Goal: Task Accomplishment & Management: Complete application form

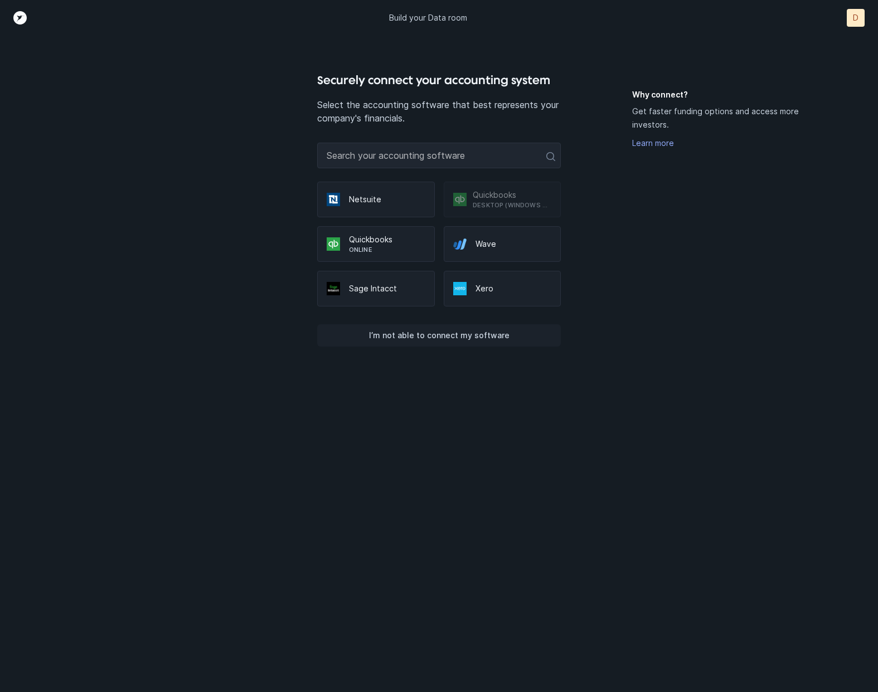
click at [449, 338] on p "I’m not able to connect my software" at bounding box center [439, 335] width 140 height 13
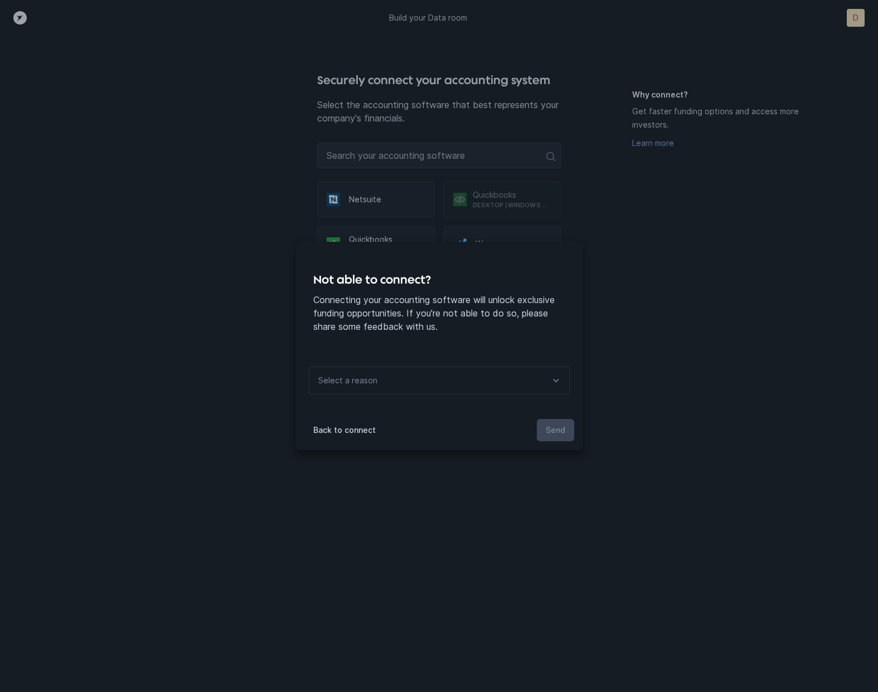
click at [552, 387] on icon at bounding box center [555, 380] width 13 height 13
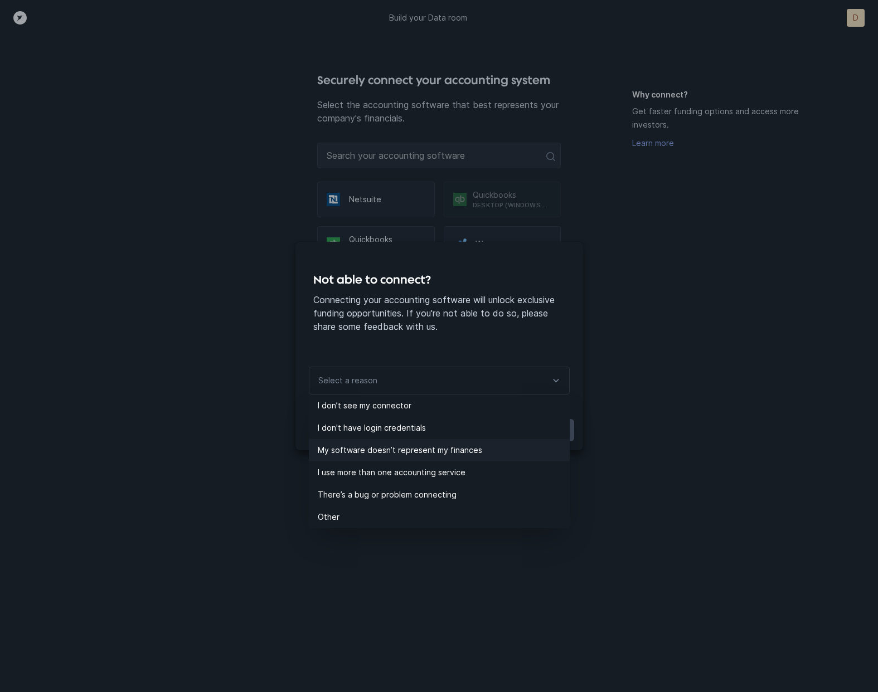
click at [462, 454] on p "My software doesn’t represent my finances" at bounding box center [444, 450] width 252 height 13
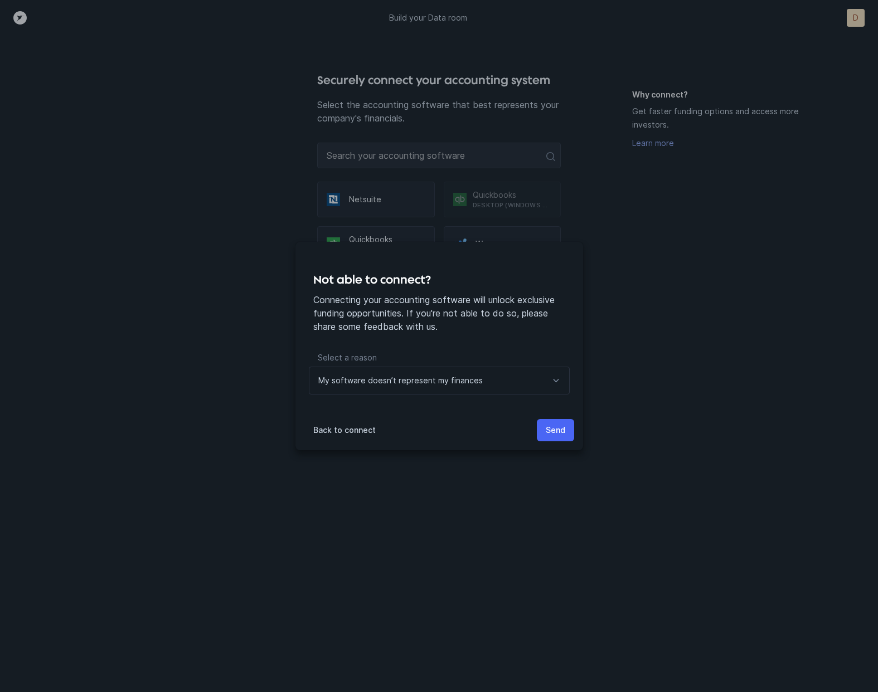
click at [559, 434] on p "Send" at bounding box center [556, 430] width 20 height 13
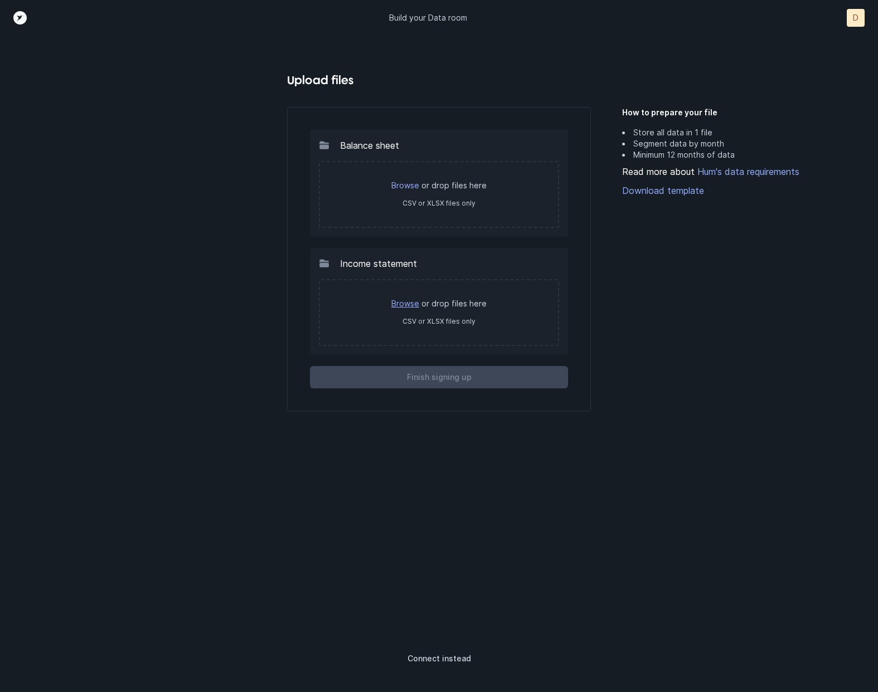
click at [407, 305] on link "Browse" at bounding box center [405, 303] width 28 height 9
click at [646, 338] on div "How to prepare your file Store all data in 1 file Segment data by month Minimum…" at bounding box center [713, 357] width 183 height 536
click at [417, 306] on link "Browse" at bounding box center [405, 303] width 28 height 9
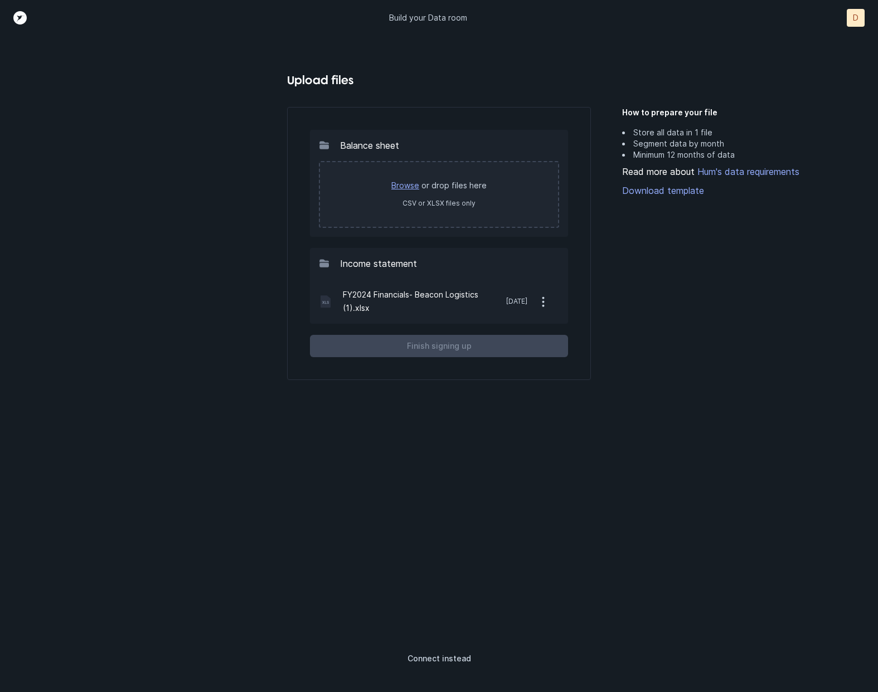
click at [402, 188] on link "Browse" at bounding box center [405, 185] width 28 height 9
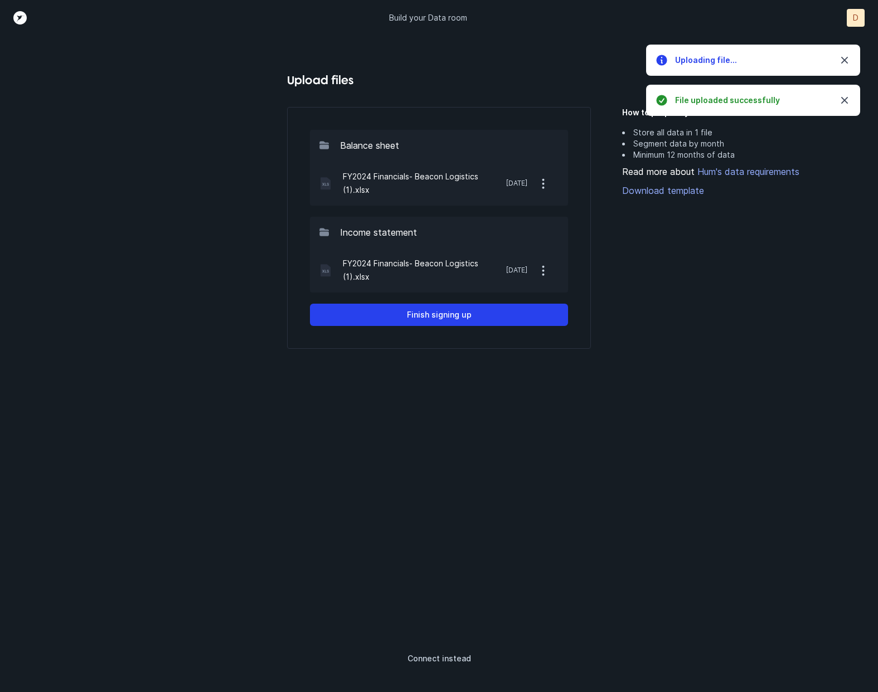
click at [484, 383] on div "Balance sheet FY2024 Financials- Beacon Logistics (1).xlsx Sep 1, 2025 Income s…" at bounding box center [438, 357] width 303 height 501
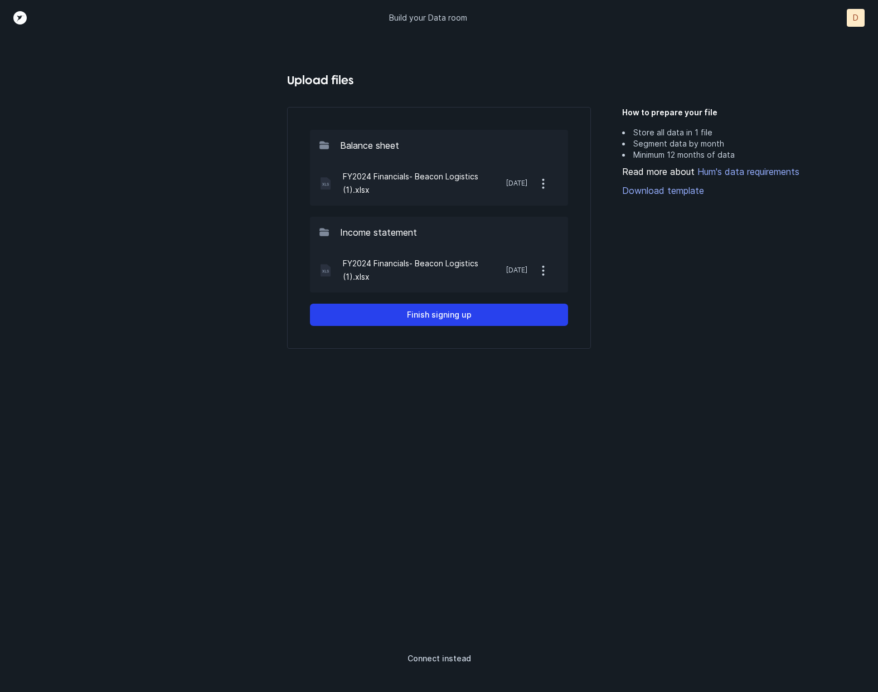
click at [544, 183] on icon "button" at bounding box center [543, 184] width 14 height 14
click at [699, 260] on div "How to prepare your file Store all data in 1 file Segment data by month Minimum…" at bounding box center [713, 357] width 183 height 536
click at [779, 172] on link "Hum's data requirements" at bounding box center [747, 171] width 105 height 11
click at [679, 195] on link "Download template" at bounding box center [713, 190] width 183 height 13
click at [449, 315] on p "Finish signing up" at bounding box center [439, 314] width 65 height 13
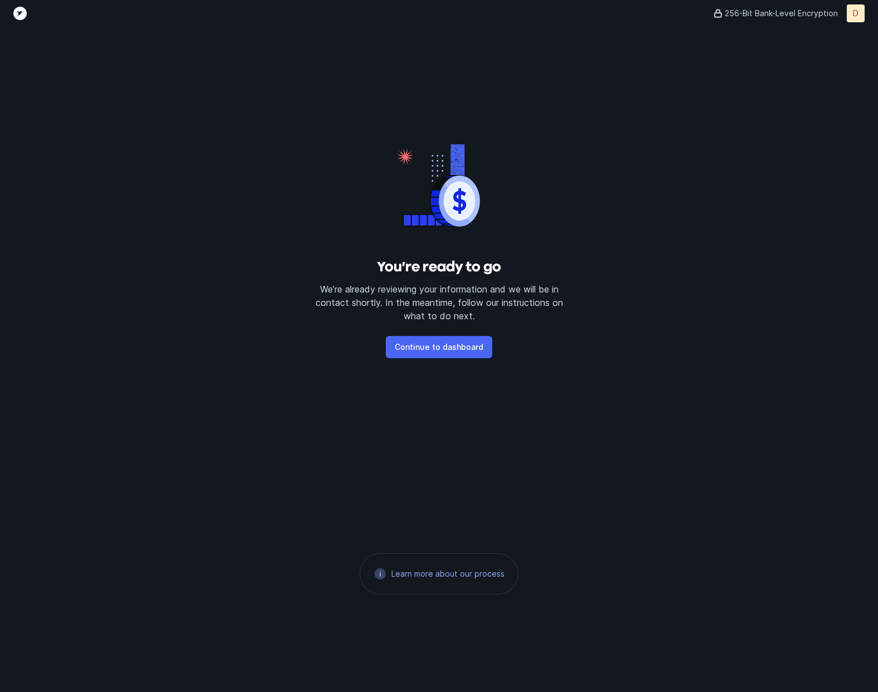
click at [451, 344] on p "Continue to dashboard" at bounding box center [439, 347] width 89 height 13
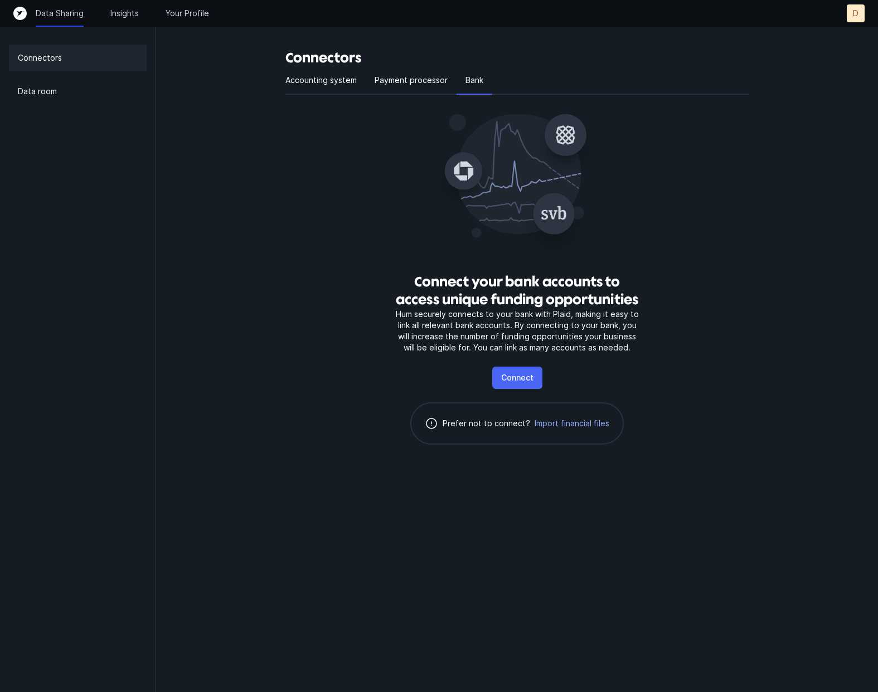
click at [503, 376] on p "Connect" at bounding box center [517, 377] width 32 height 13
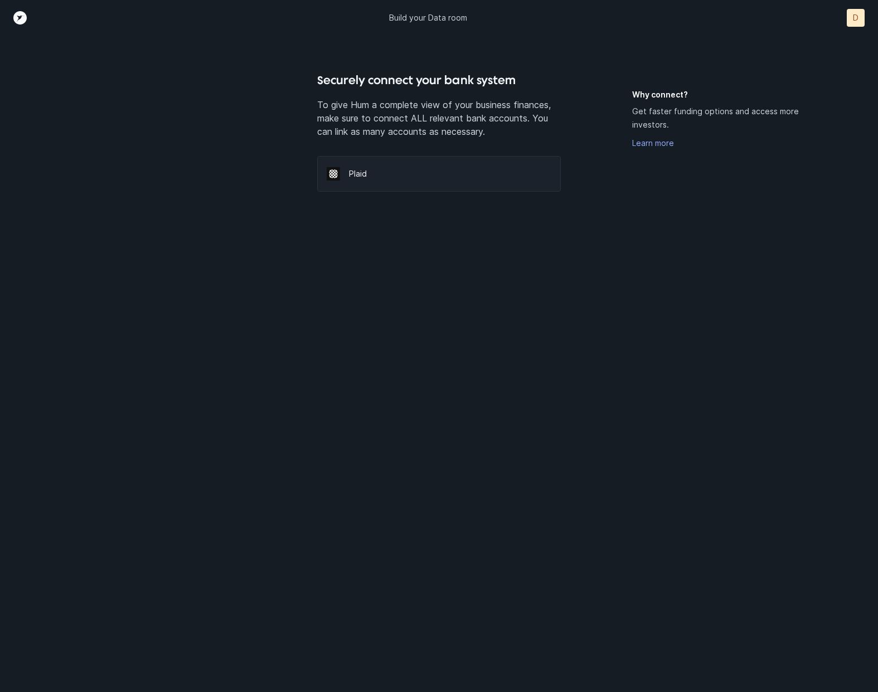
click at [386, 172] on p "Plaid" at bounding box center [450, 173] width 203 height 11
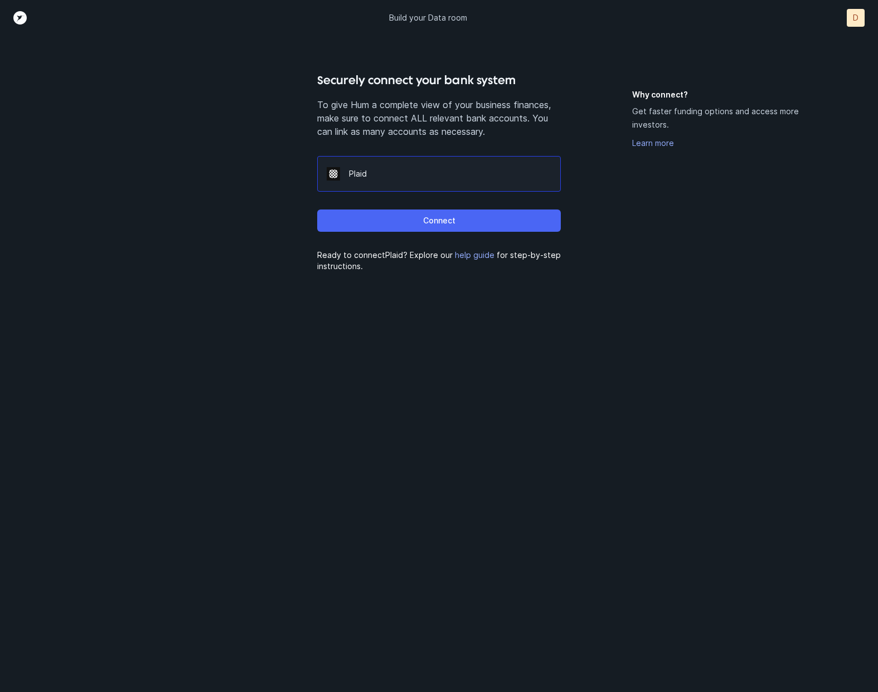
click at [433, 223] on p "Connect" at bounding box center [439, 220] width 32 height 13
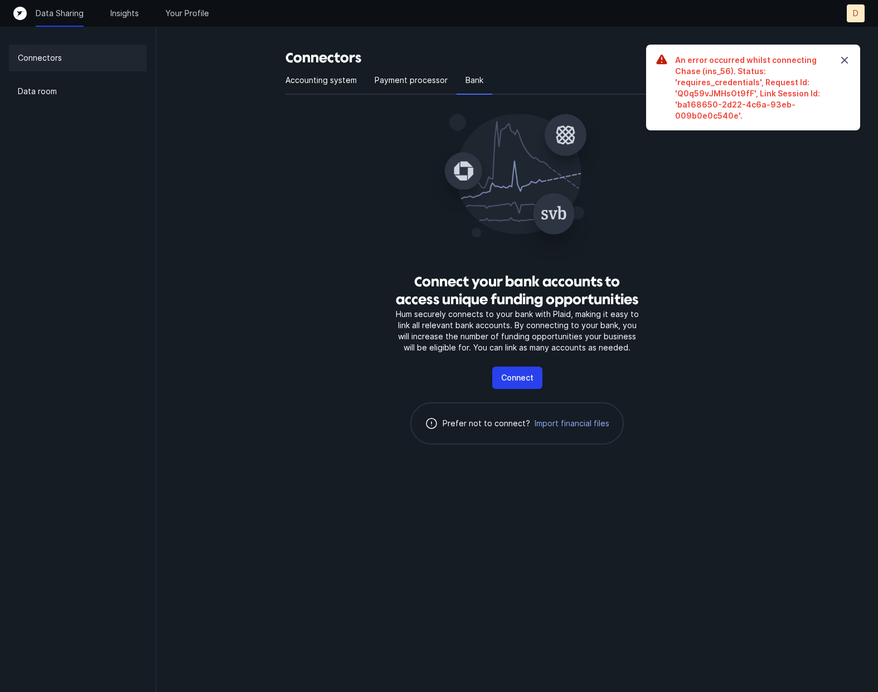
click at [695, 346] on div "Connect your bank accounts to access unique funding opportunities Hum securely …" at bounding box center [517, 279] width 464 height 368
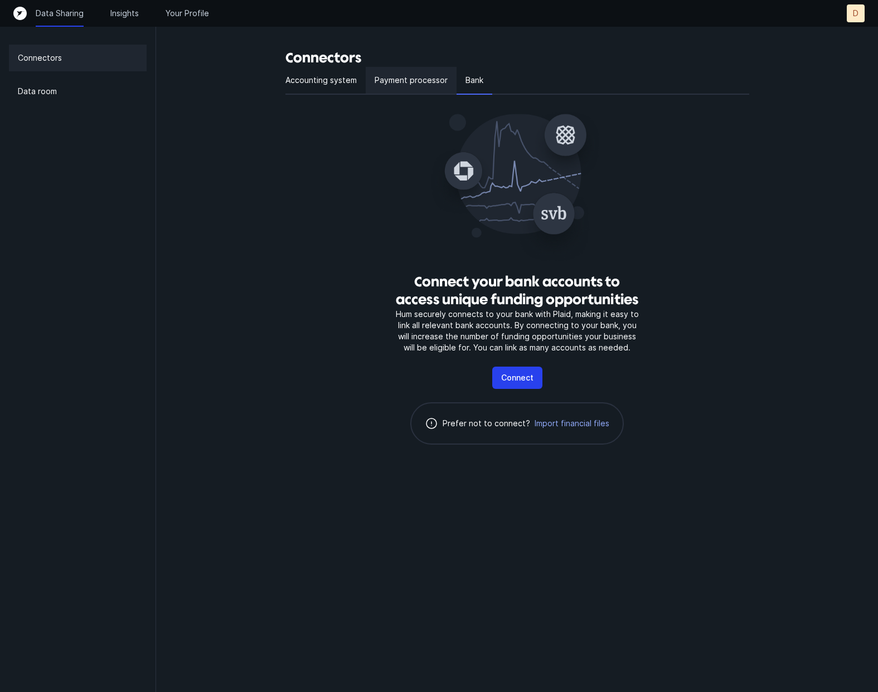
click at [415, 82] on p "Payment processor" at bounding box center [411, 80] width 73 height 13
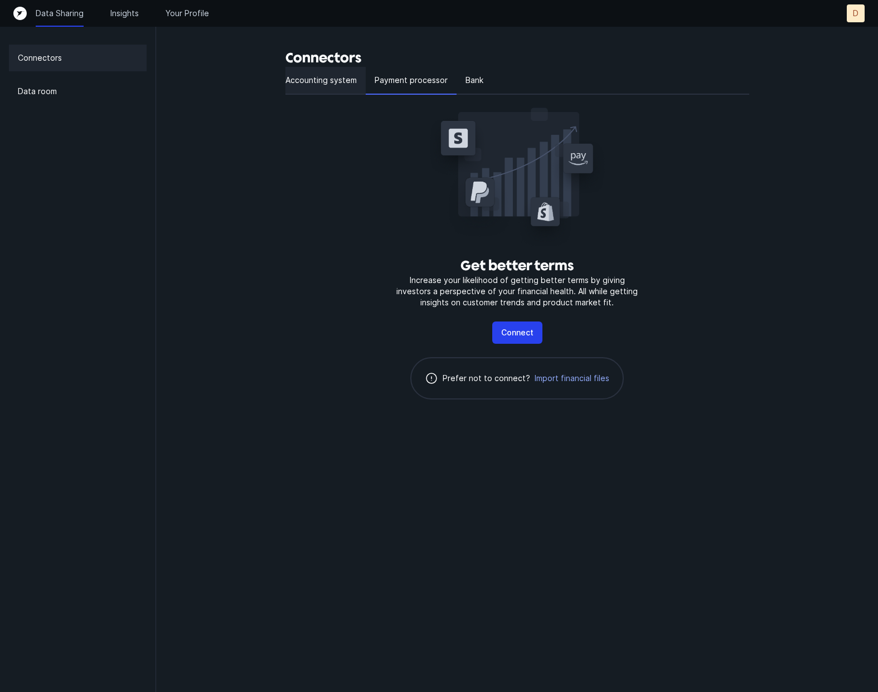
click at [339, 84] on p "Accounting system" at bounding box center [320, 80] width 71 height 13
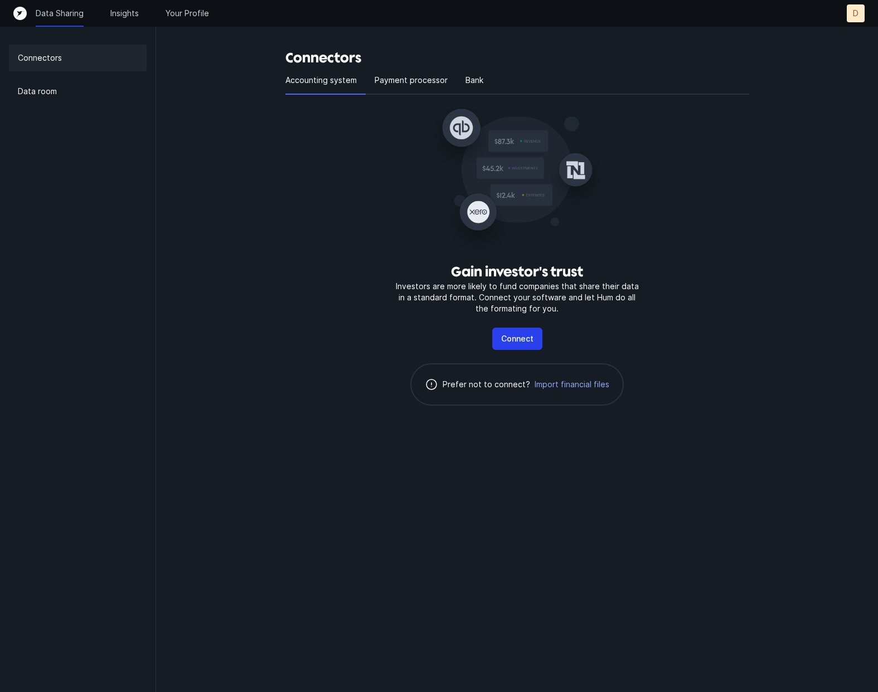
click at [59, 57] on p "Connectors" at bounding box center [40, 57] width 44 height 13
click at [137, 14] on p "Insights" at bounding box center [124, 13] width 28 height 11
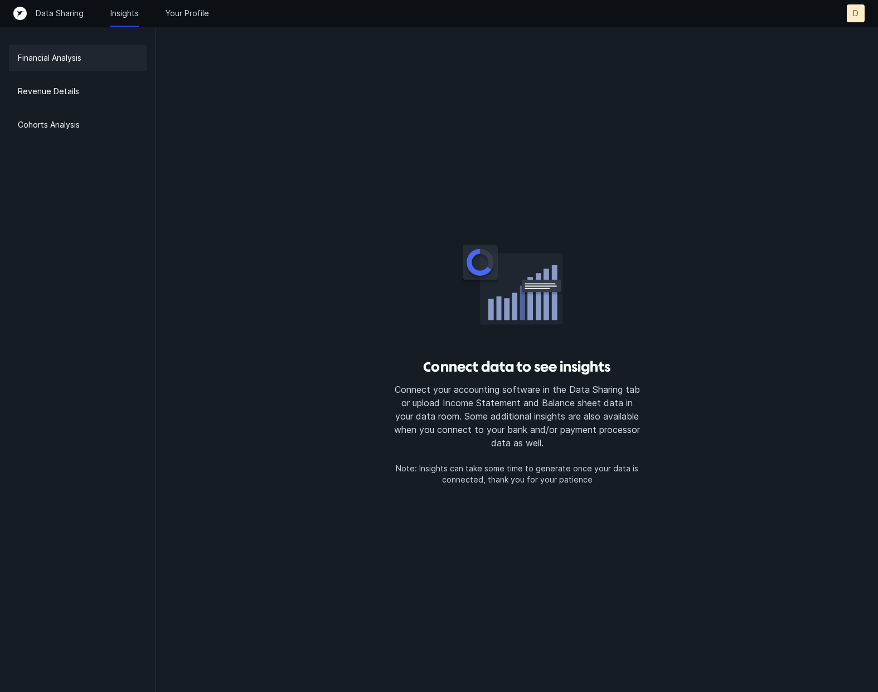
click at [48, 56] on p "Financial Analysis" at bounding box center [50, 57] width 64 height 13
click at [132, 13] on p "Insights" at bounding box center [124, 13] width 28 height 11
click at [82, 92] on div "Revenue Details" at bounding box center [78, 91] width 138 height 27
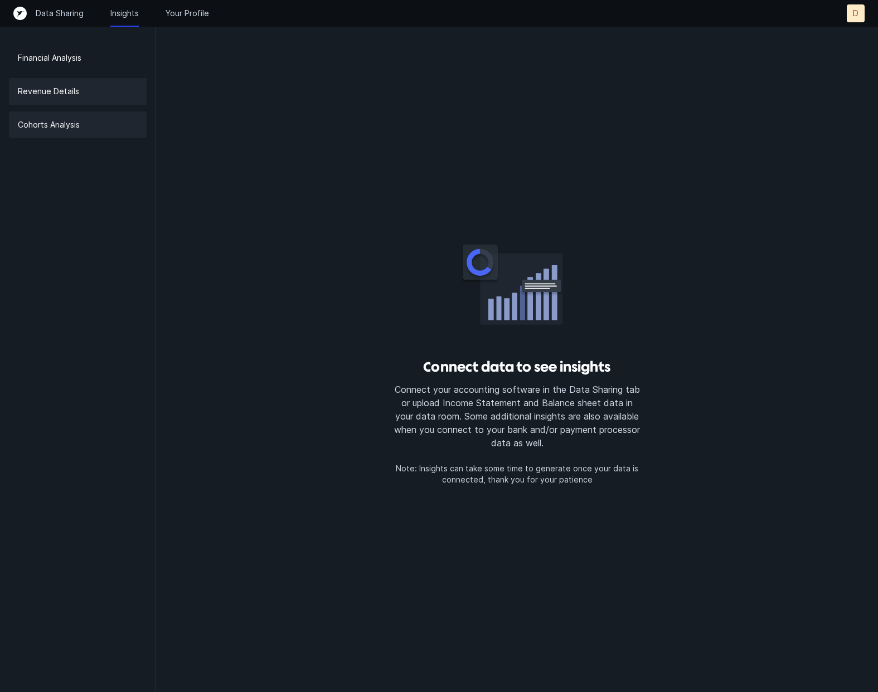
click at [75, 132] on div "Cohorts Analysis" at bounding box center [78, 124] width 138 height 27
click at [47, 60] on p "Financial Analysis" at bounding box center [50, 57] width 64 height 13
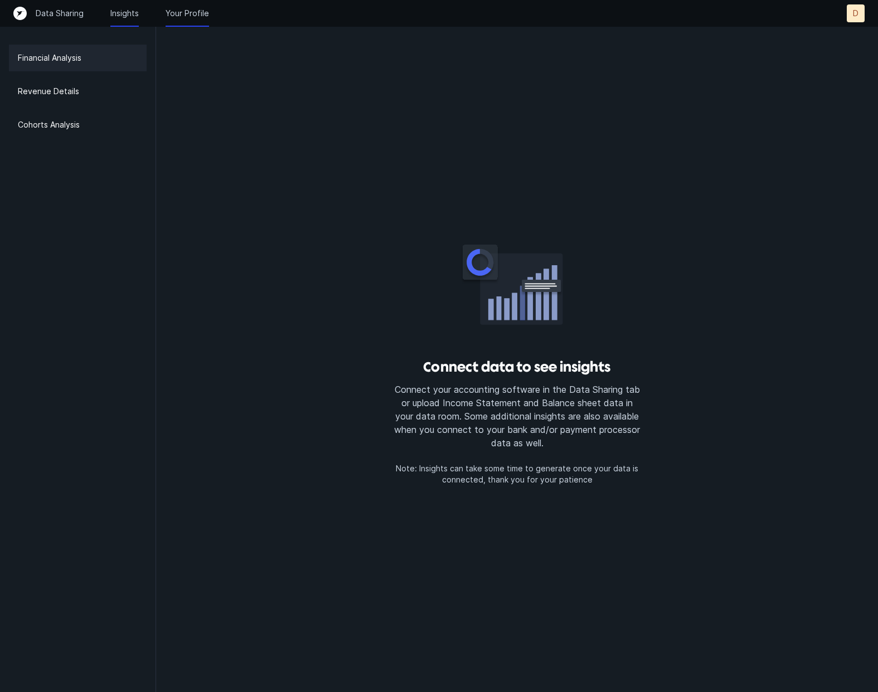
click at [183, 16] on p "Your Profile" at bounding box center [187, 13] width 43 height 11
click at [47, 98] on div "Revenue Details" at bounding box center [78, 91] width 138 height 27
click at [67, 54] on p "Financial Analysis" at bounding box center [50, 57] width 64 height 13
click at [74, 17] on p "Data Sharing" at bounding box center [60, 13] width 48 height 11
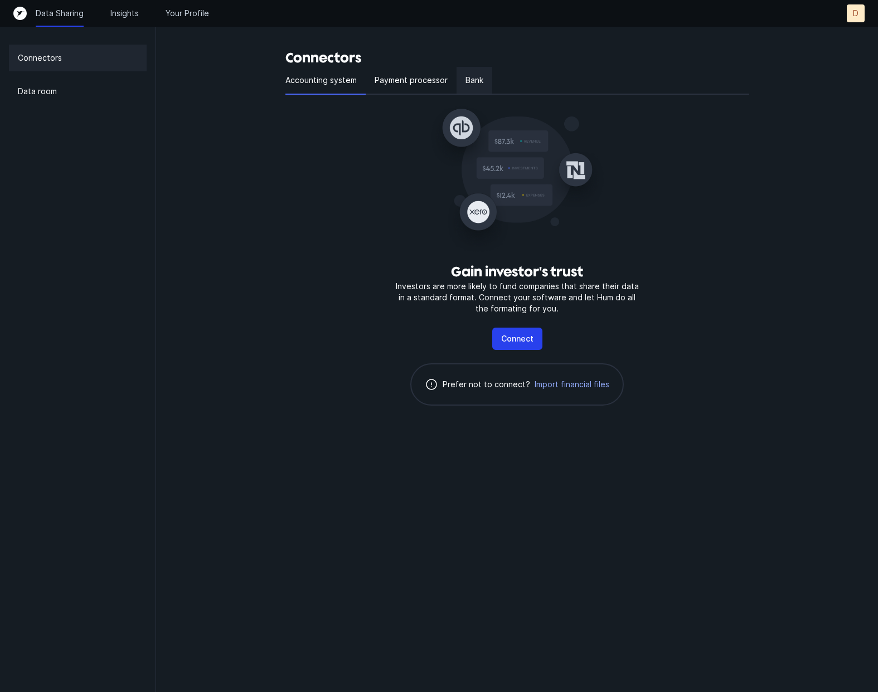
click at [470, 87] on div "Bank" at bounding box center [475, 81] width 36 height 28
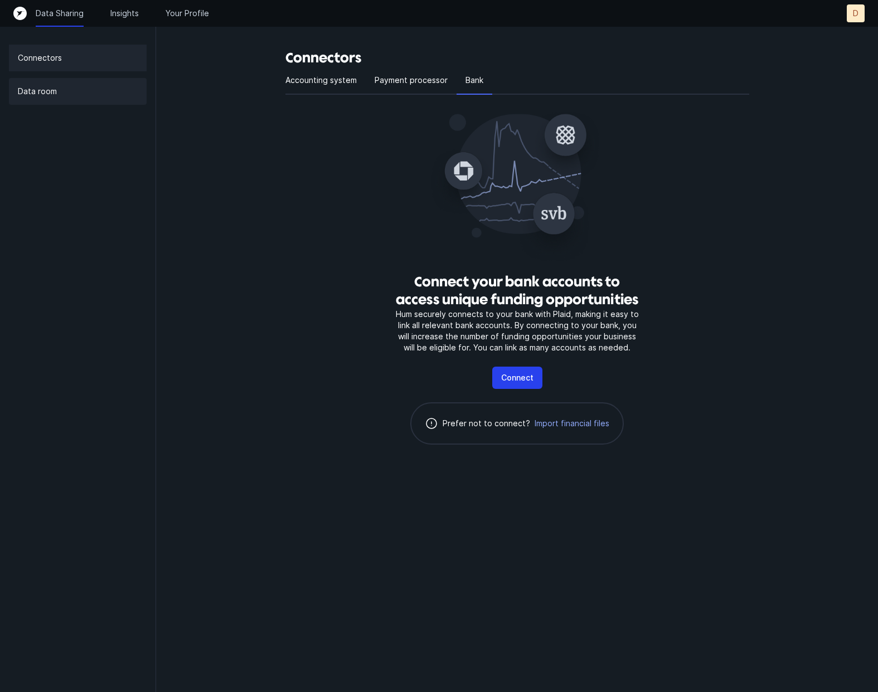
click at [43, 95] on p "Data room" at bounding box center [37, 91] width 39 height 13
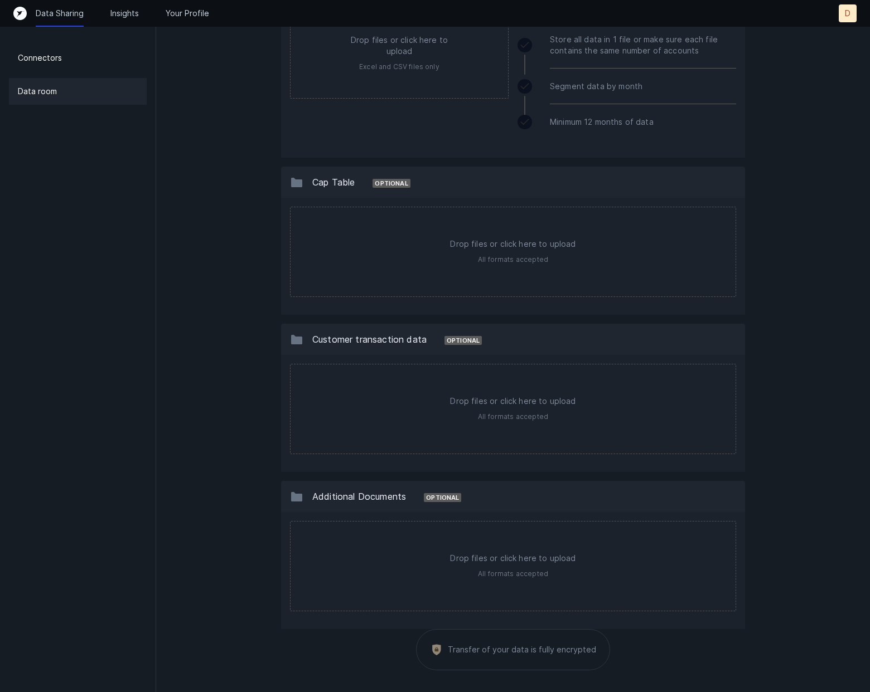
scroll to position [770, 0]
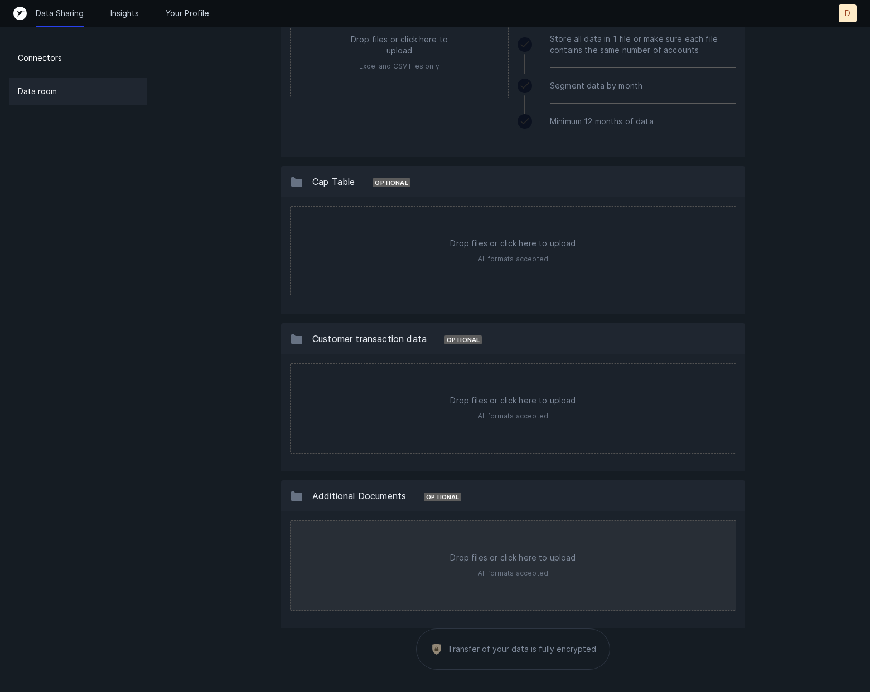
click at [424, 541] on input "file" at bounding box center [512, 565] width 445 height 89
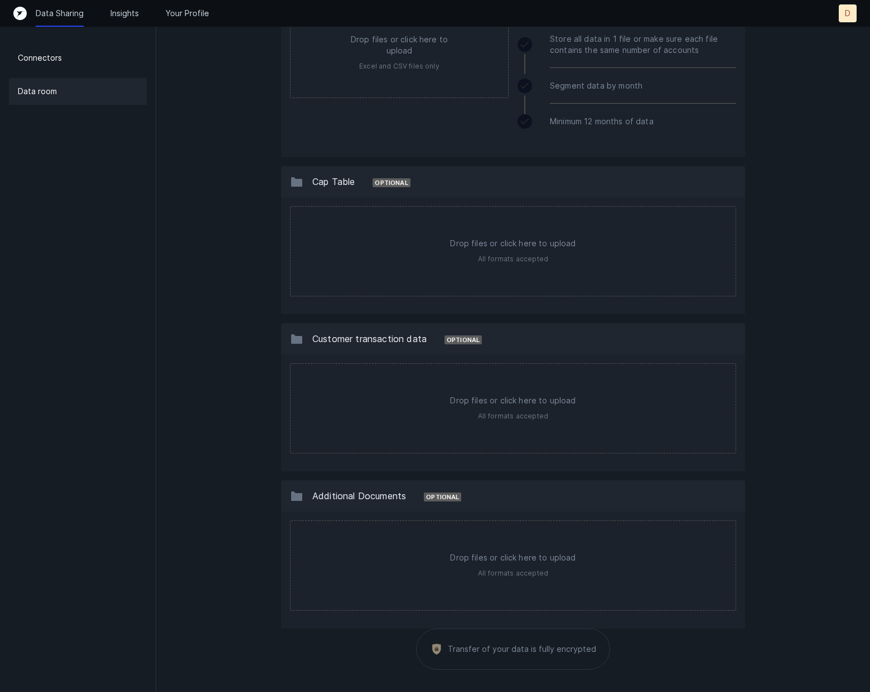
type input "C:\fakepath\BUSINESS NARRATIVE (1).pdf"
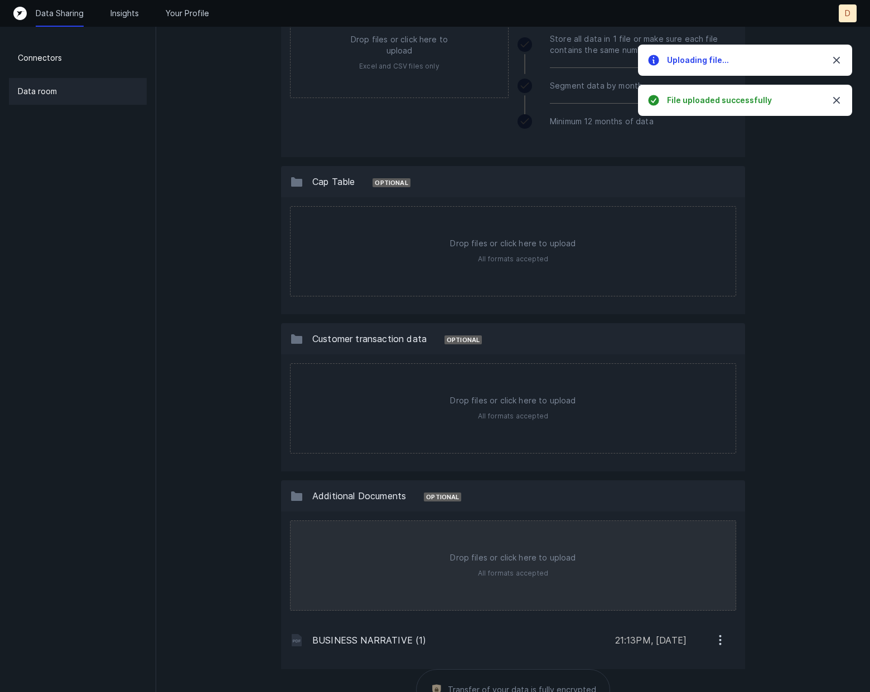
click at [524, 575] on input "file" at bounding box center [512, 565] width 445 height 89
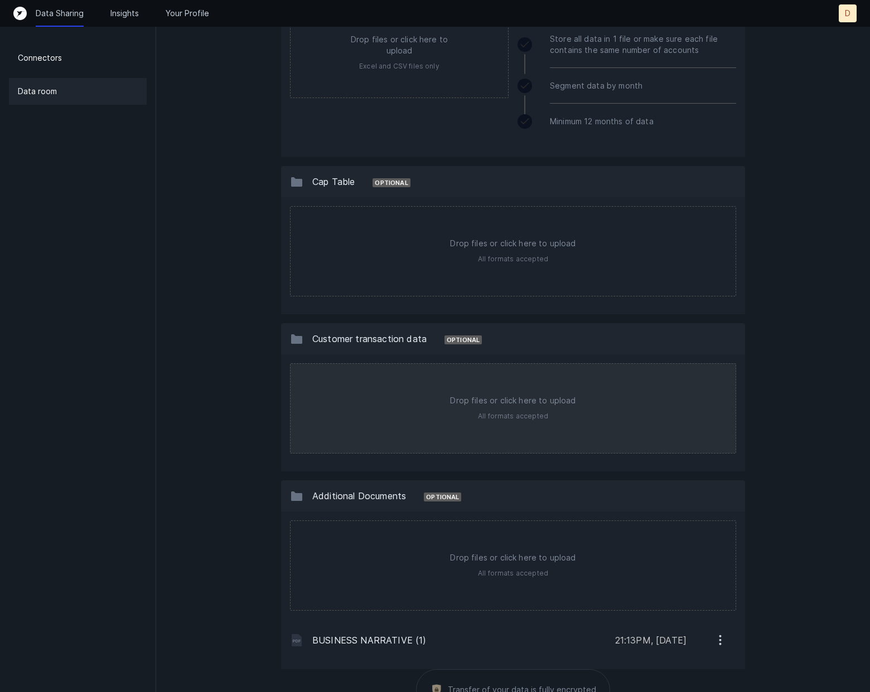
type input "C:\fakepath\2c. Management Resume DEV.pdf"
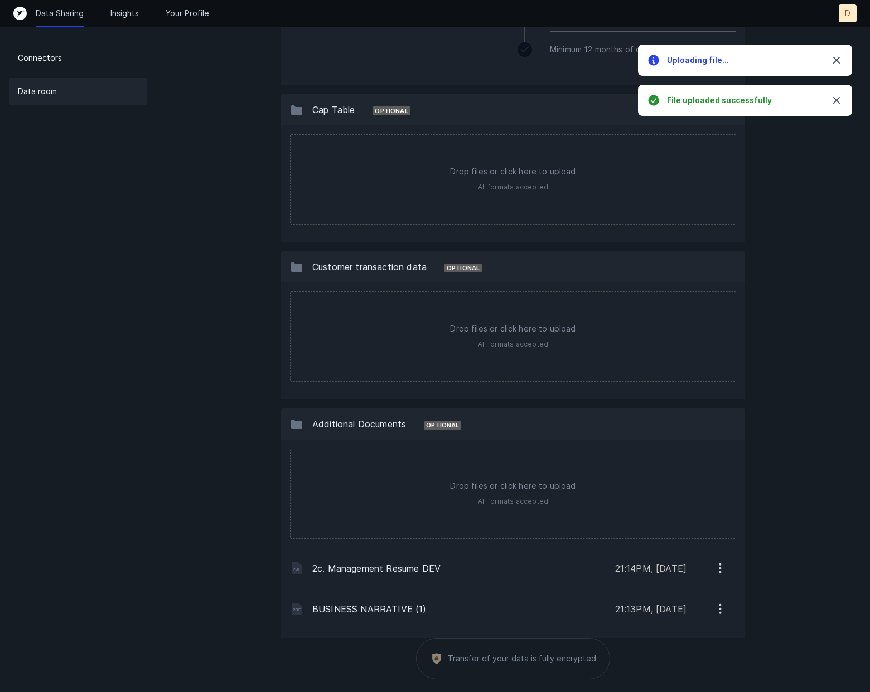
scroll to position [852, 0]
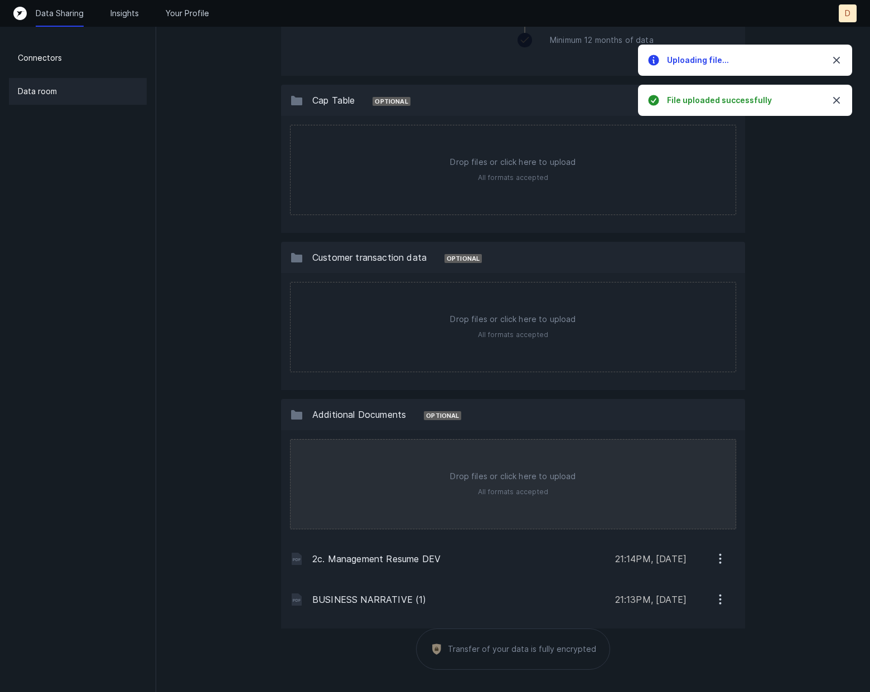
click at [487, 482] on input "file" at bounding box center [512, 484] width 445 height 89
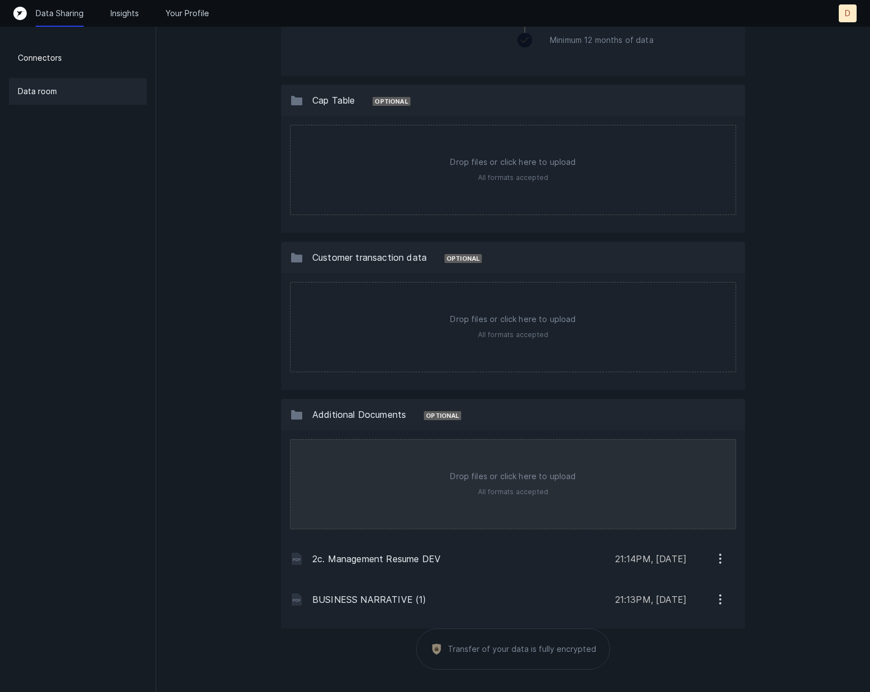
type input "C:\fakepath\PROJECTION FOR FY2024 -2025 Financials- Beacon Logistics (1).pdf"
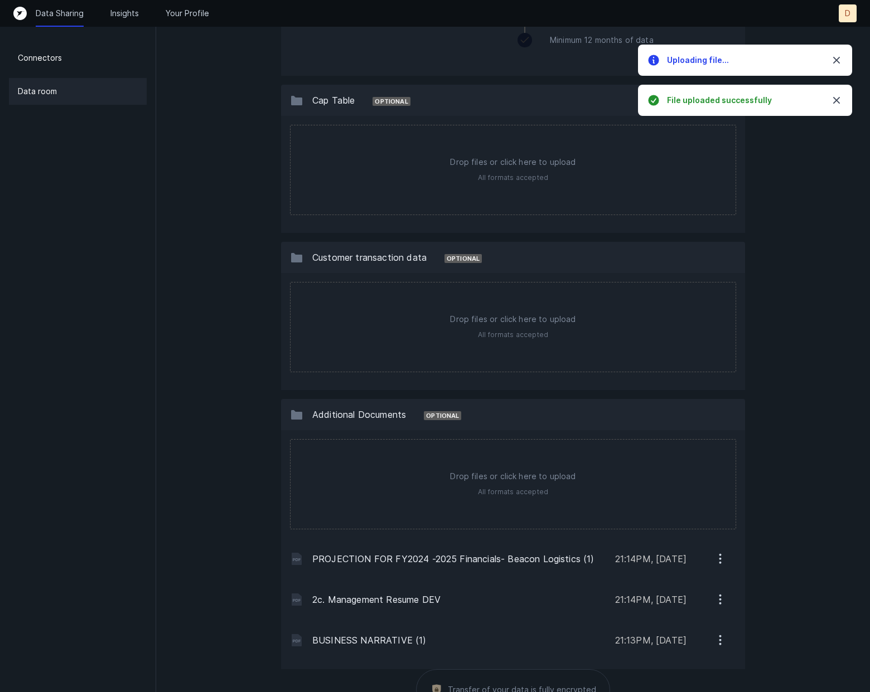
click at [717, 559] on icon "button" at bounding box center [720, 559] width 14 height 14
click at [677, 613] on p "Remove" at bounding box center [673, 614] width 31 height 13
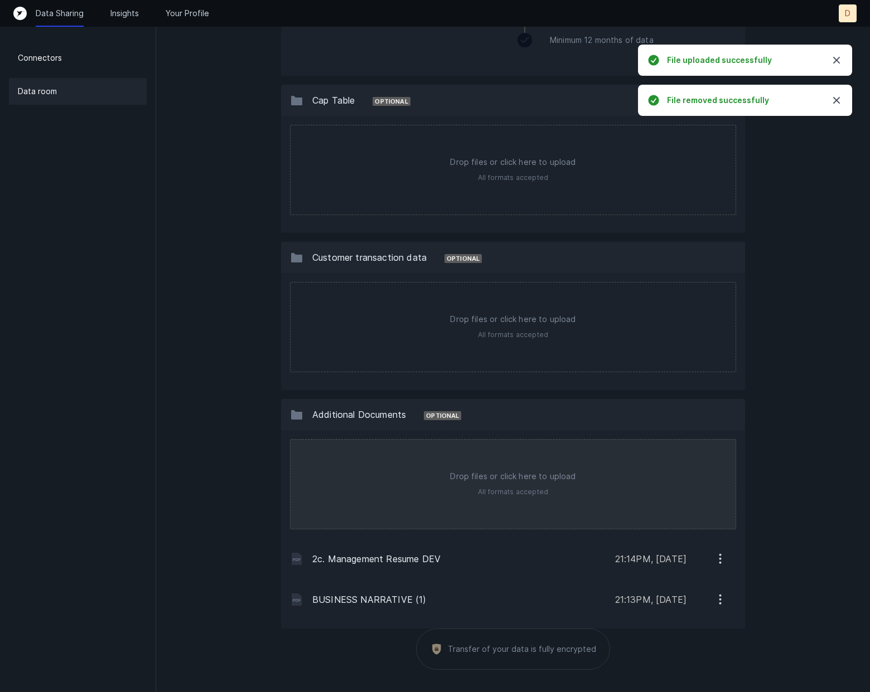
click at [519, 499] on input "file" at bounding box center [512, 484] width 445 height 89
type input "C:\fakepath\SIGNED RETURN 2024 (2).pdf"
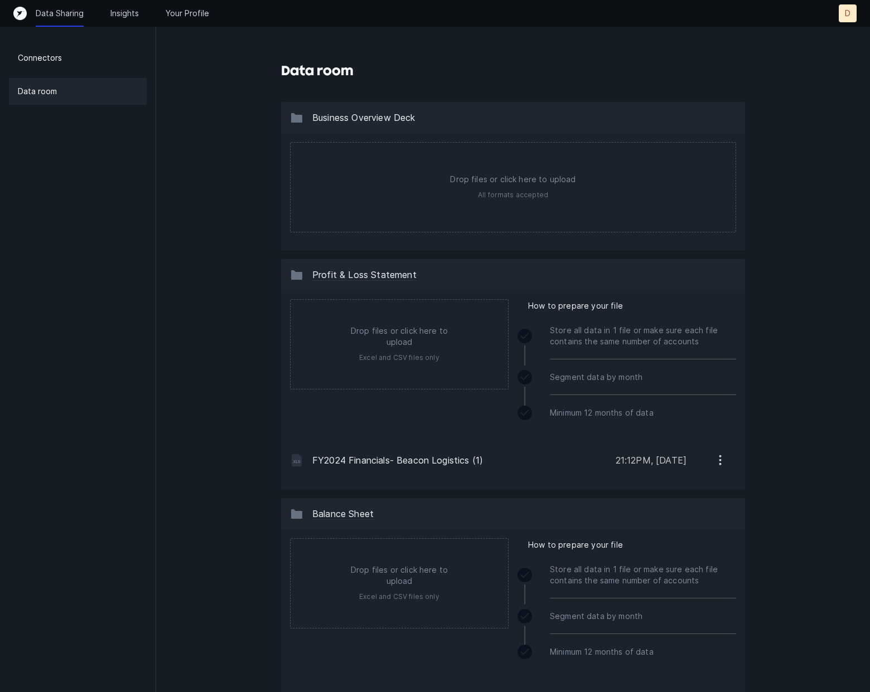
scroll to position [0, 0]
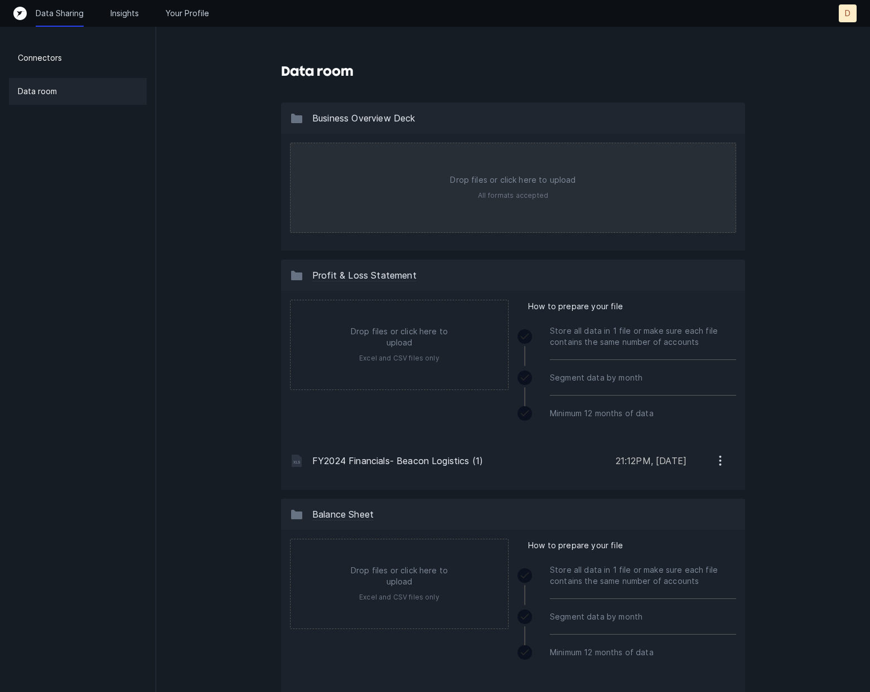
click at [503, 207] on input "file" at bounding box center [512, 187] width 445 height 89
type input "C:\fakepath\BUSINESS NARRATIVE (1).pdf"
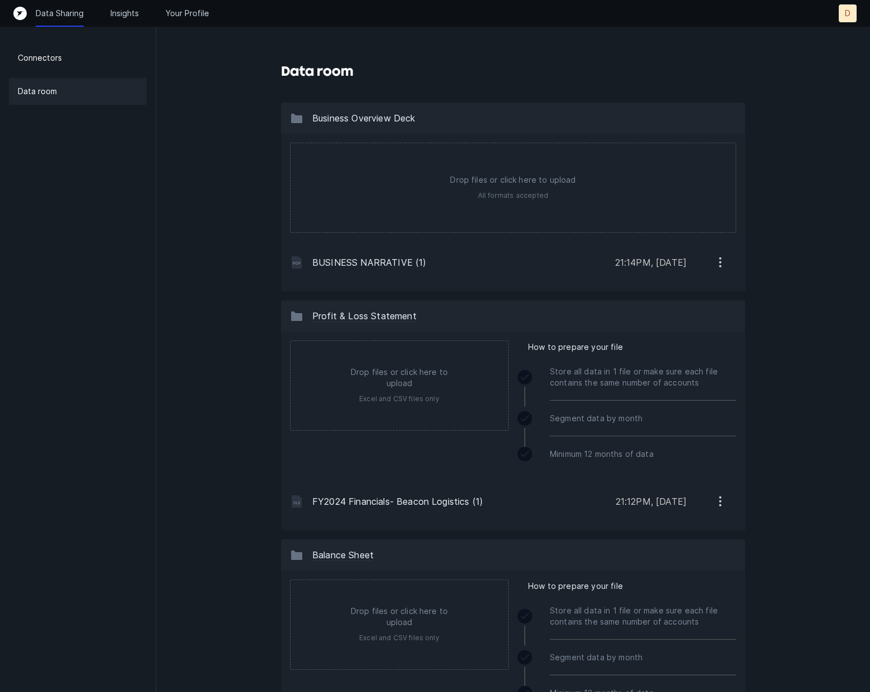
scroll to position [933, 0]
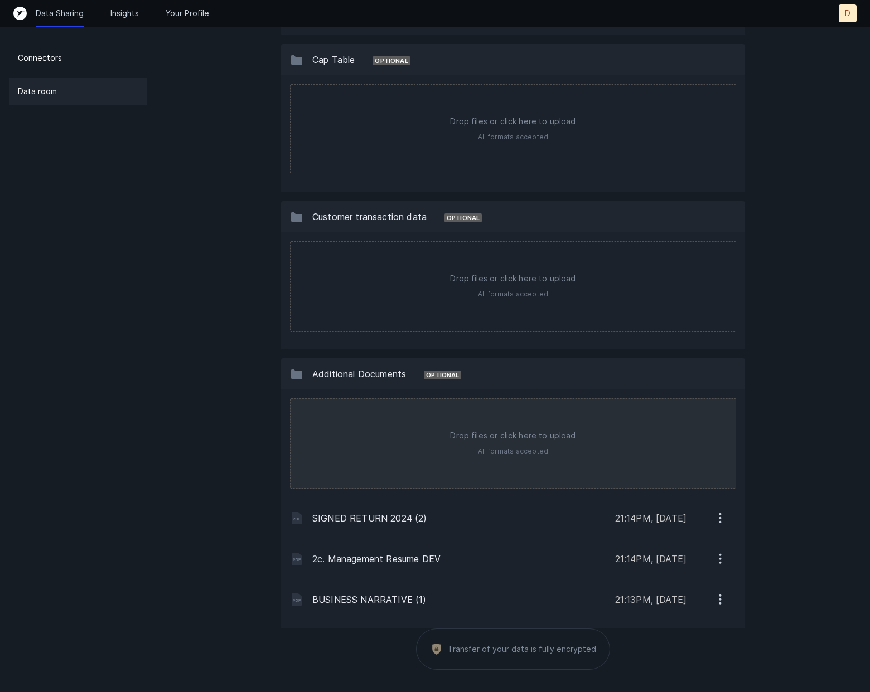
click at [497, 436] on input "file" at bounding box center [512, 443] width 445 height 89
type input "C:\fakepath\COMPANY PROFILE.pdf"
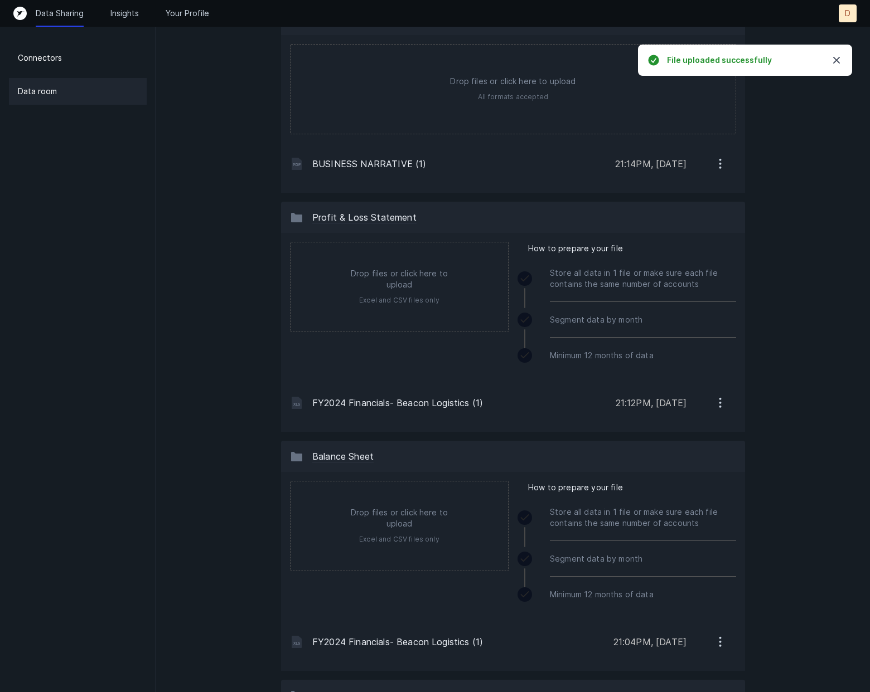
scroll to position [0, 0]
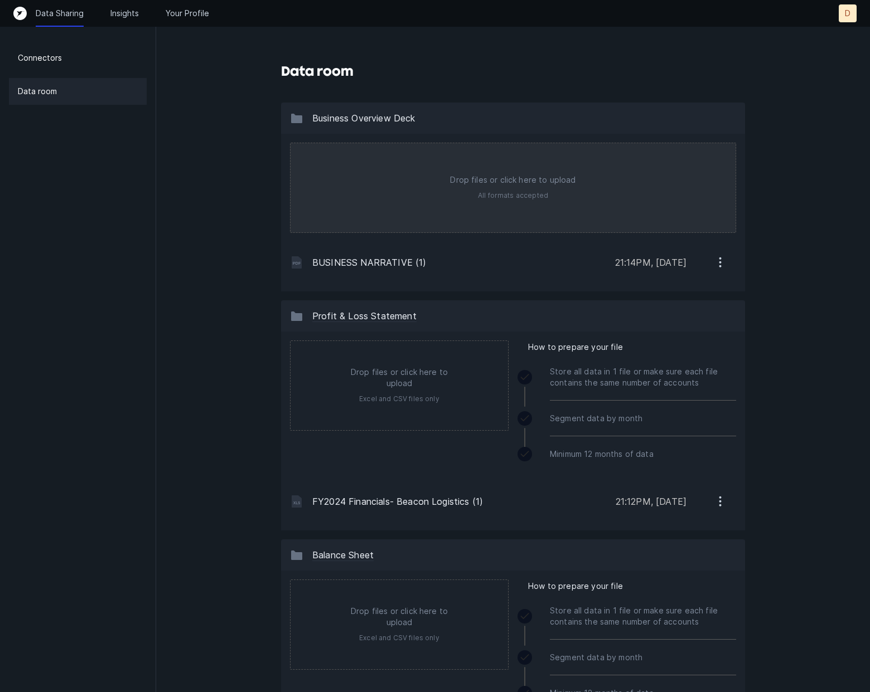
click at [434, 198] on input "file" at bounding box center [512, 187] width 445 height 89
type input "C:\fakepath\Beacon Logistics LLC $5M Equity Raise for Expansion .pdf"
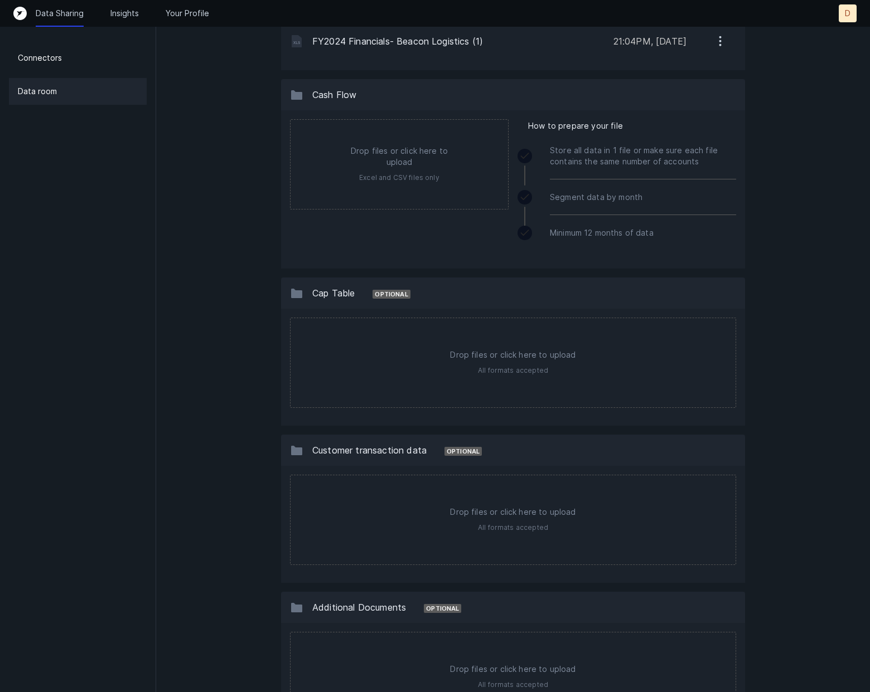
scroll to position [1014, 0]
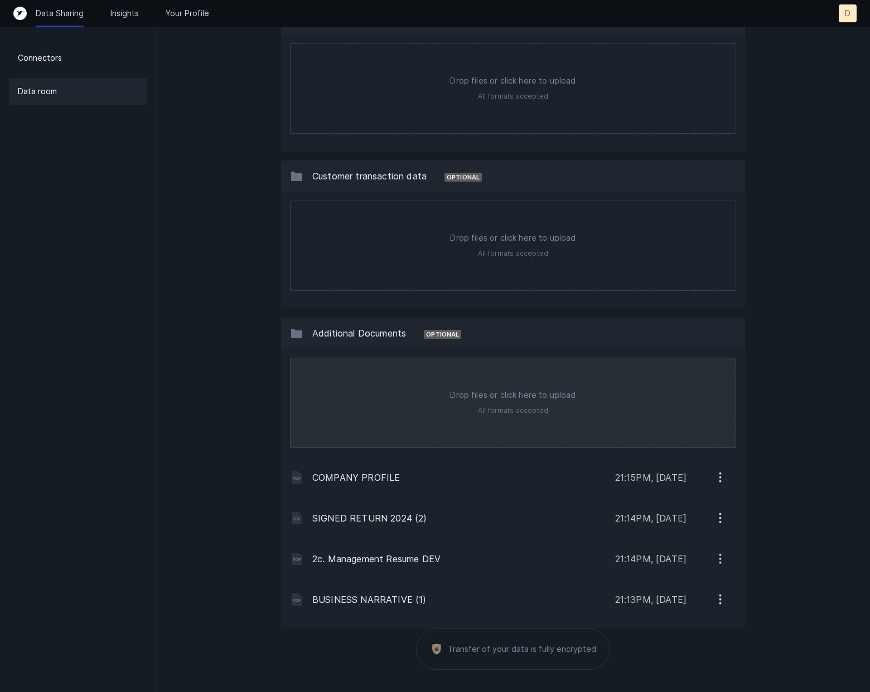
click at [435, 394] on input "file" at bounding box center [512, 402] width 445 height 89
type input "C:\fakepath\EXXON CONTRACT.png"
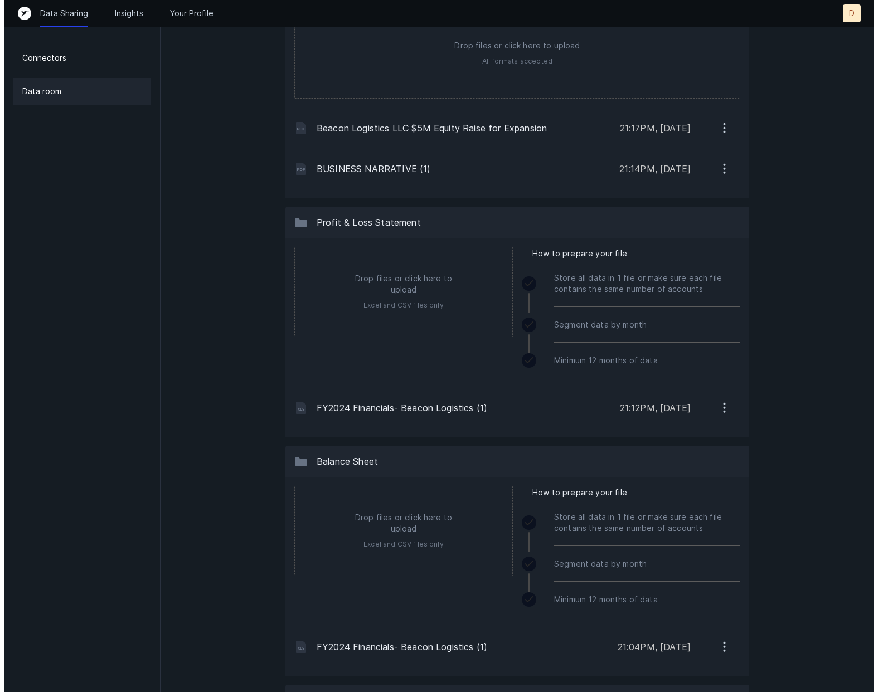
scroll to position [0, 0]
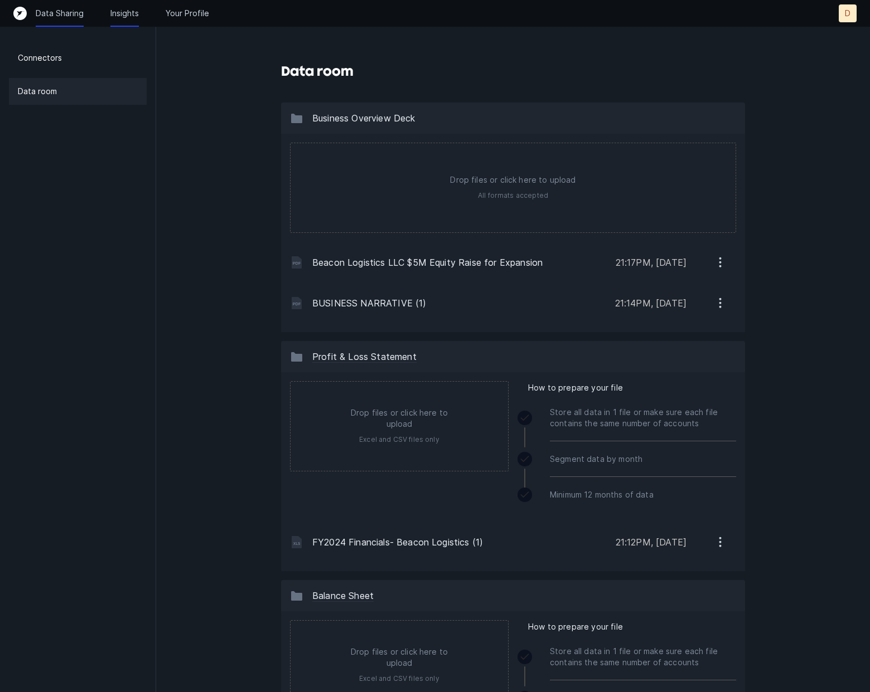
click at [127, 11] on p "Insights" at bounding box center [124, 13] width 28 height 11
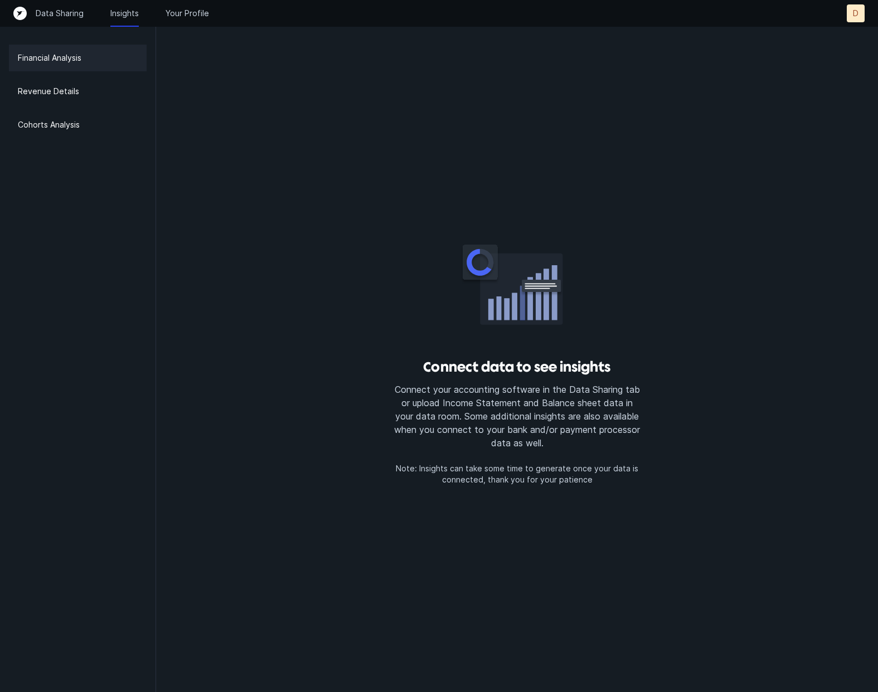
click at [90, 62] on div "Financial Analysis" at bounding box center [78, 58] width 138 height 27
click at [72, 60] on p "Financial Analysis" at bounding box center [50, 57] width 64 height 13
click at [77, 88] on div "Revenue Details" at bounding box center [78, 91] width 138 height 27
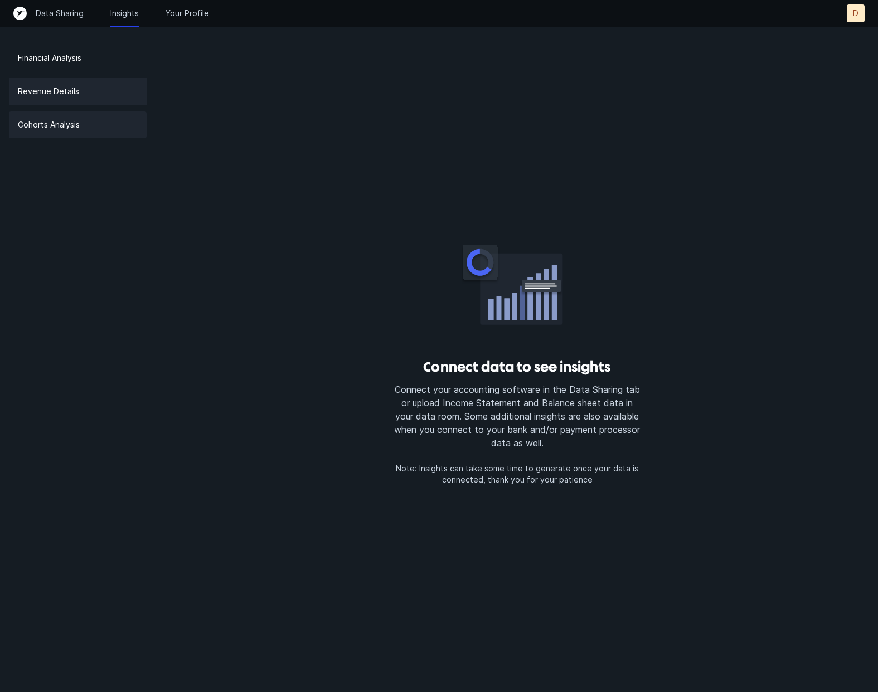
click at [79, 124] on p "Cohorts Analysis" at bounding box center [49, 124] width 62 height 13
click at [184, 13] on p "Your Profile" at bounding box center [187, 13] width 43 height 11
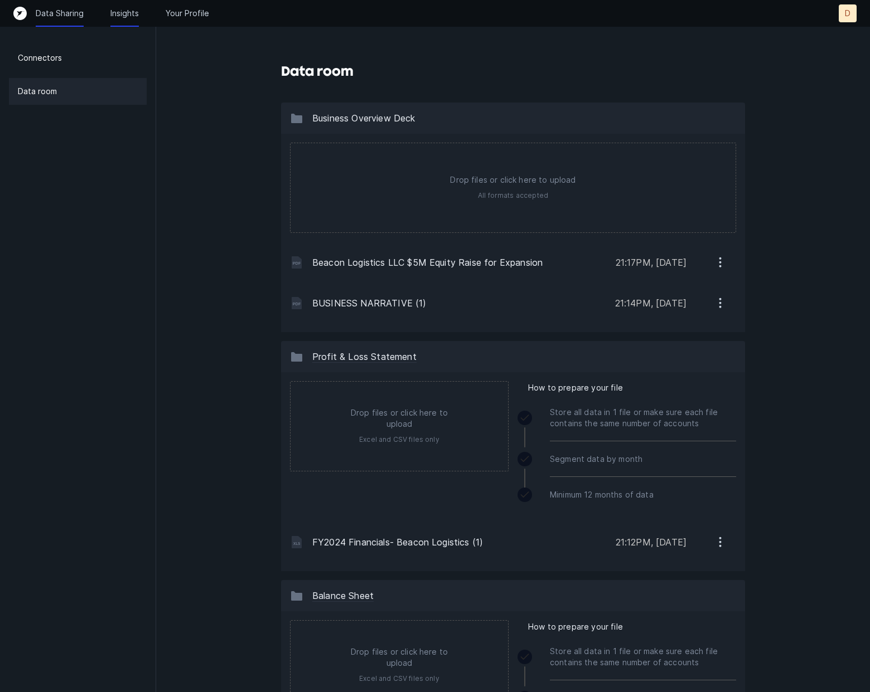
click at [134, 17] on p "Insights" at bounding box center [124, 13] width 28 height 11
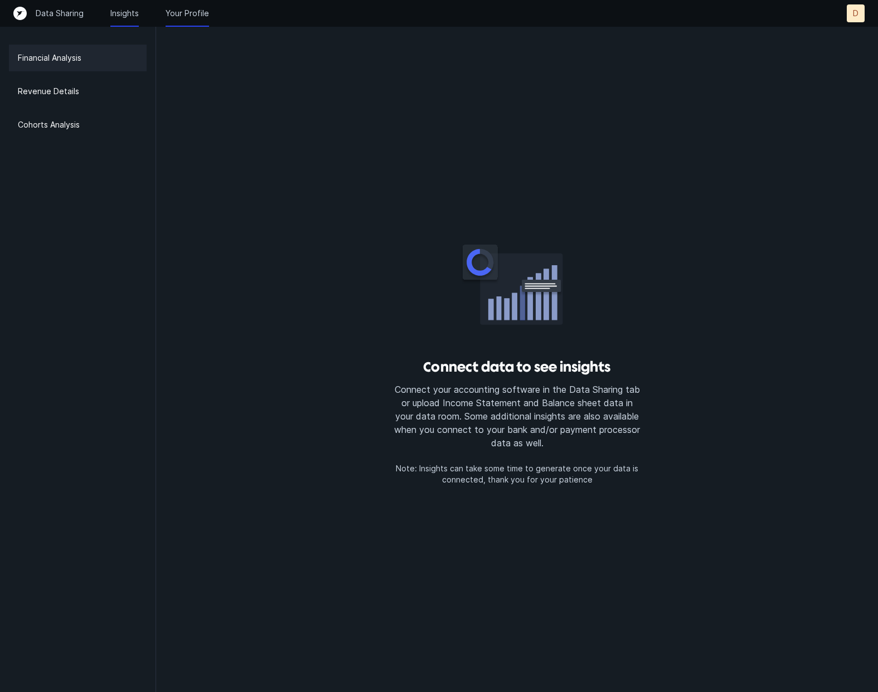
click at [202, 10] on p "Your Profile" at bounding box center [187, 13] width 43 height 11
click at [72, 65] on div "Financial Analysis" at bounding box center [78, 58] width 138 height 27
click at [74, 95] on p "Revenue Details" at bounding box center [48, 91] width 61 height 13
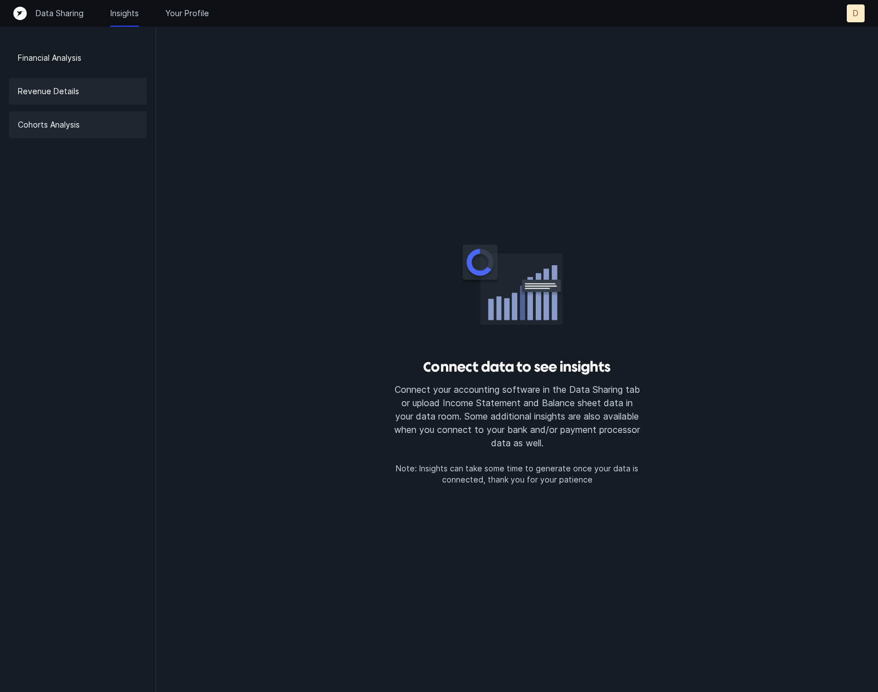
click at [80, 130] on p "Cohorts Analysis" at bounding box center [49, 124] width 62 height 13
click at [65, 16] on p "Data Sharing" at bounding box center [60, 13] width 48 height 11
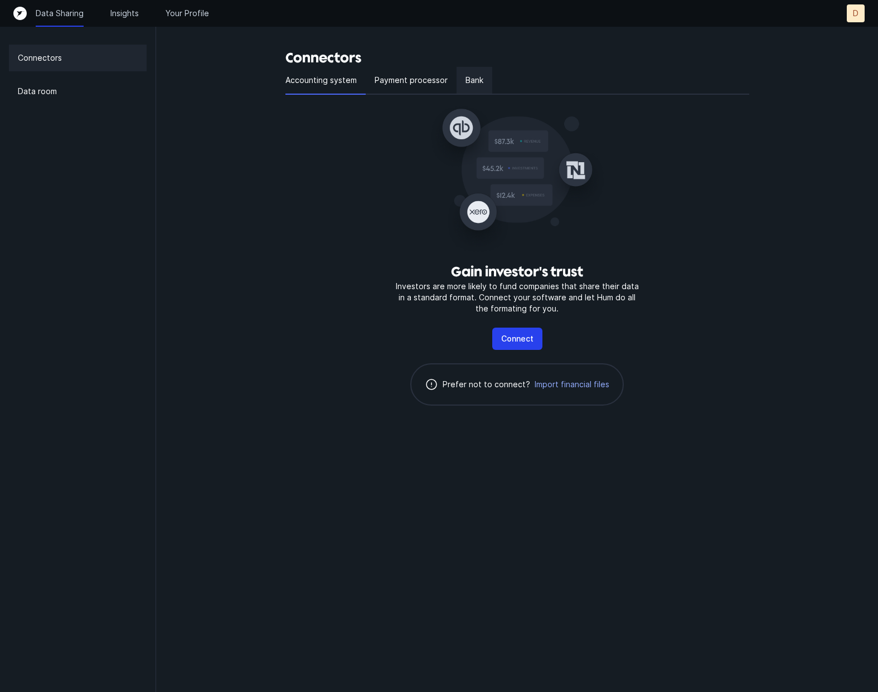
click at [485, 74] on div "Bank" at bounding box center [475, 81] width 36 height 28
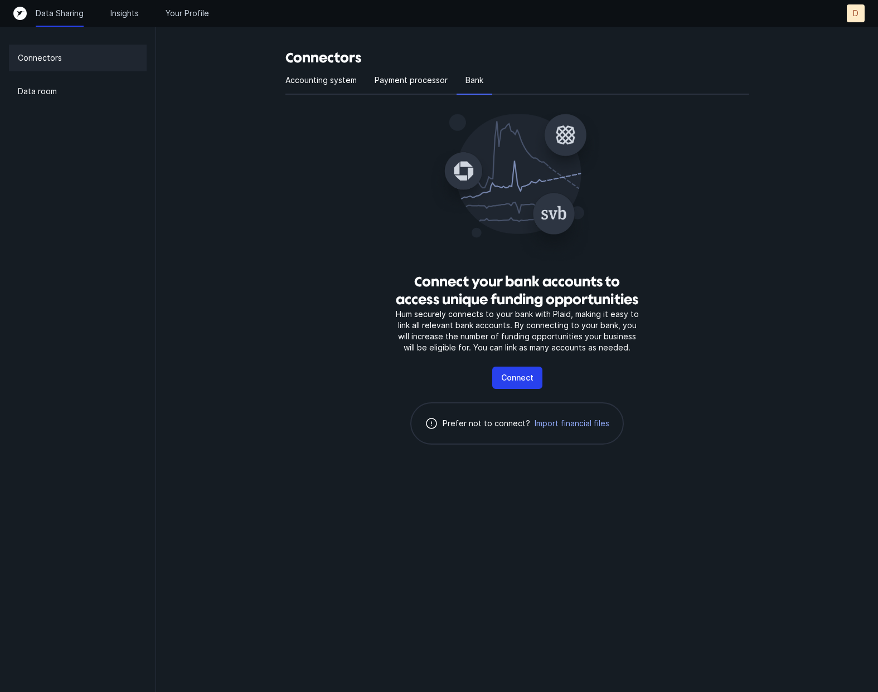
click at [54, 61] on p "Connectors" at bounding box center [40, 57] width 44 height 13
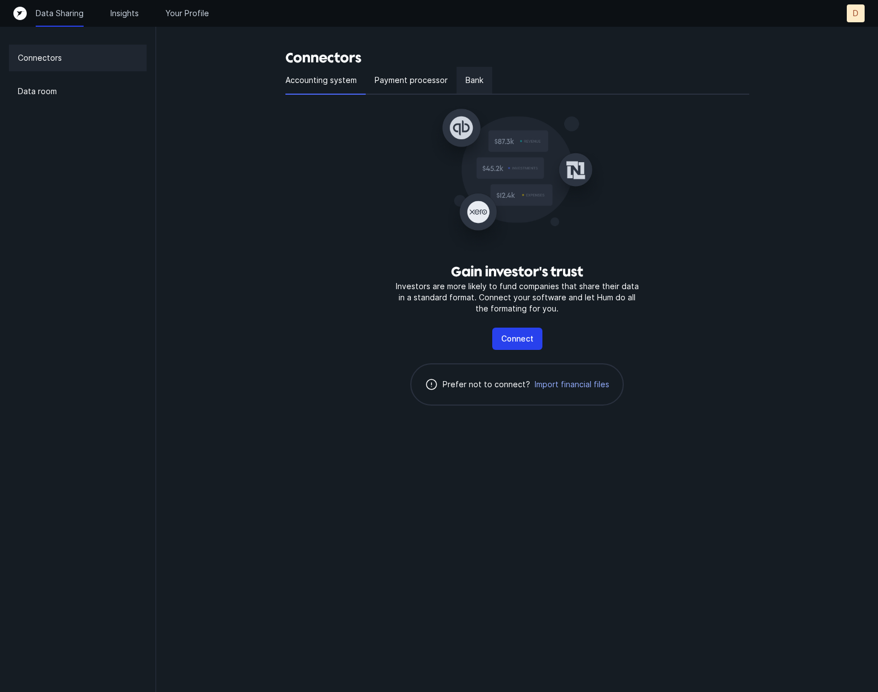
click at [470, 82] on p "Bank" at bounding box center [474, 80] width 18 height 13
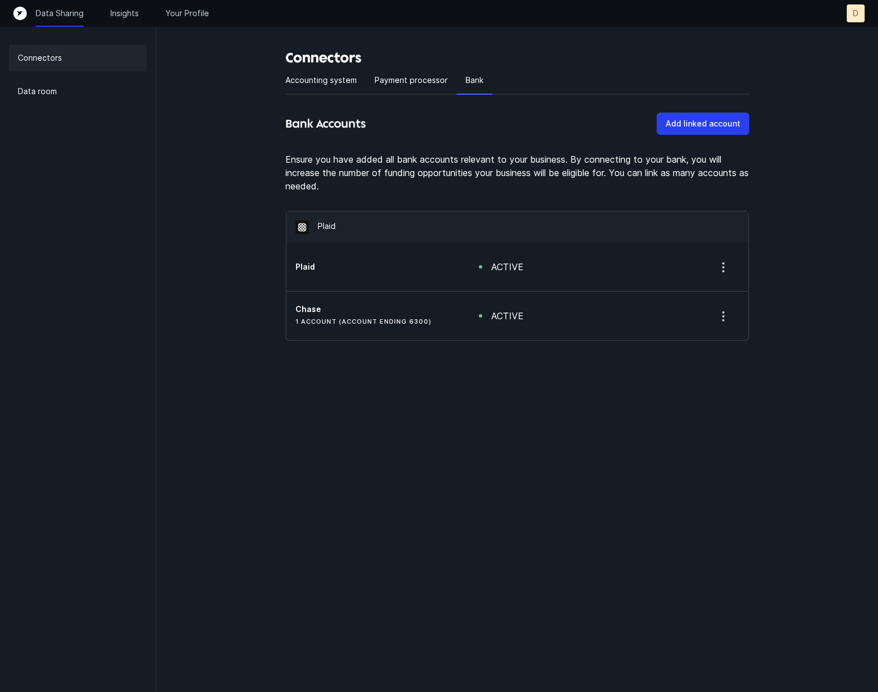
click at [108, 16] on div "Data Sharing Insights Your Profile" at bounding box center [122, 13] width 173 height 11
click at [124, 14] on p "Insights" at bounding box center [124, 13] width 28 height 11
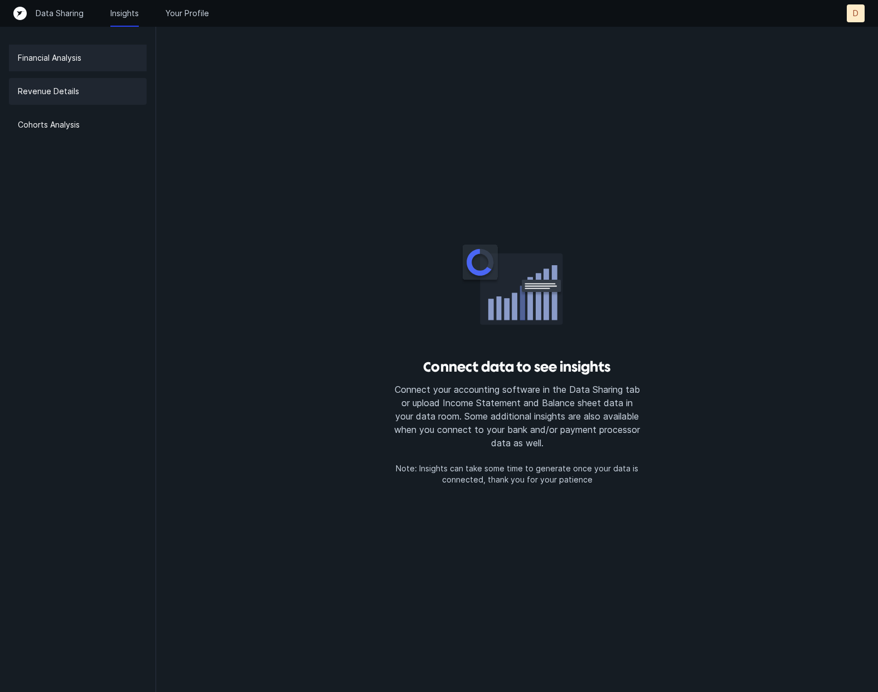
click at [76, 96] on p "Revenue Details" at bounding box center [48, 91] width 61 height 13
click at [72, 122] on p "Cohorts Analysis" at bounding box center [49, 124] width 62 height 13
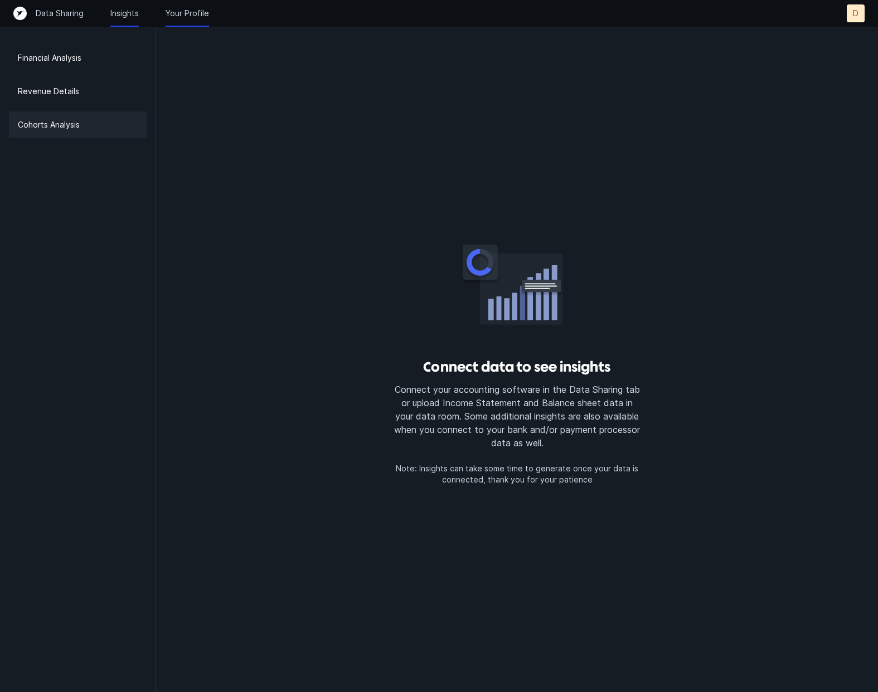
click at [195, 18] on p "Your Profile" at bounding box center [187, 13] width 43 height 11
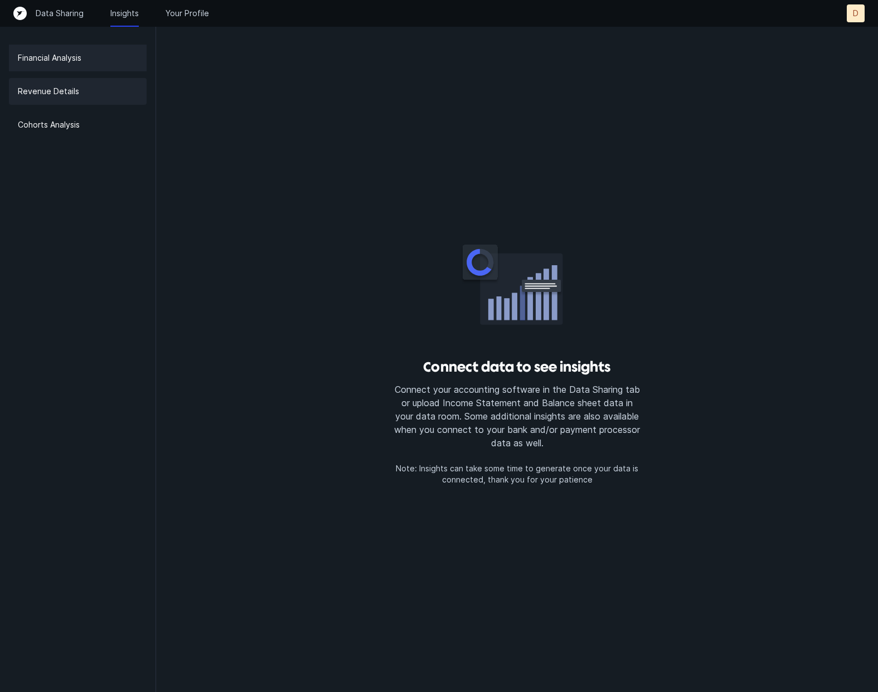
click at [74, 87] on p "Revenue Details" at bounding box center [48, 91] width 61 height 13
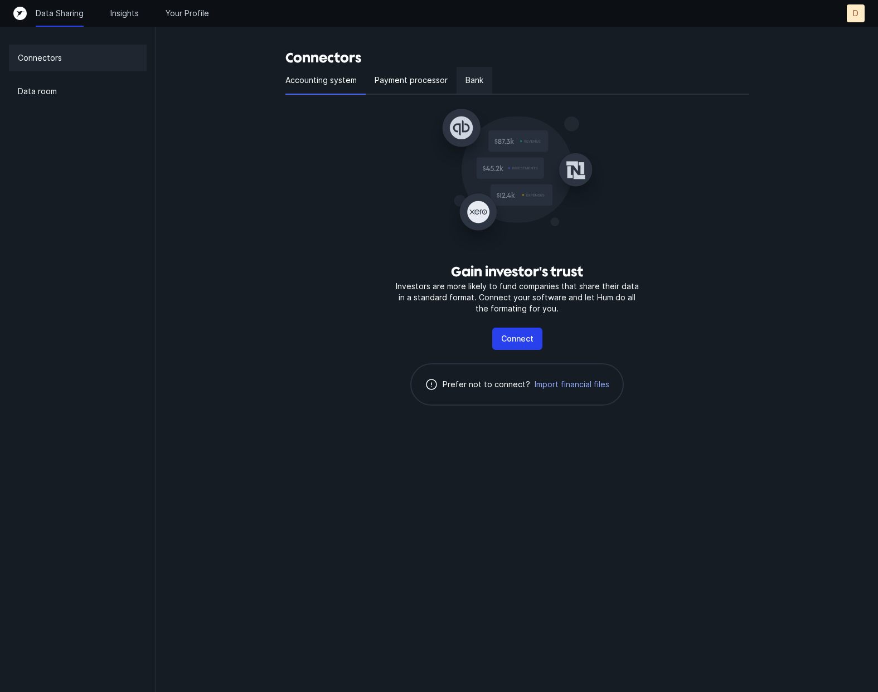
click at [475, 81] on p "Bank" at bounding box center [474, 80] width 18 height 13
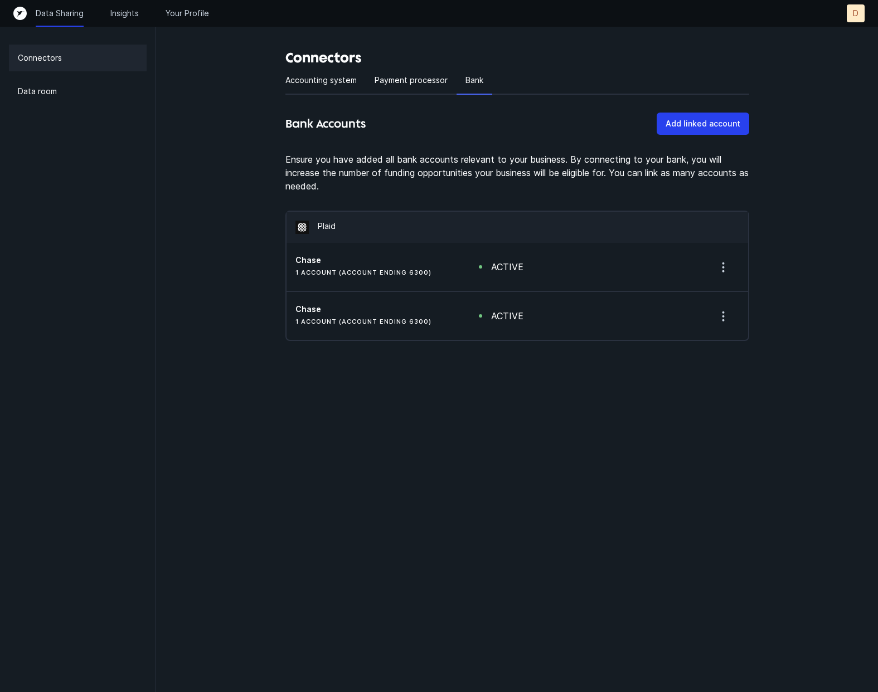
click at [189, 19] on div "Data Sharing Insights Your Profile D D" at bounding box center [438, 13] width 851 height 18
click at [190, 14] on p "Your Profile" at bounding box center [187, 13] width 43 height 11
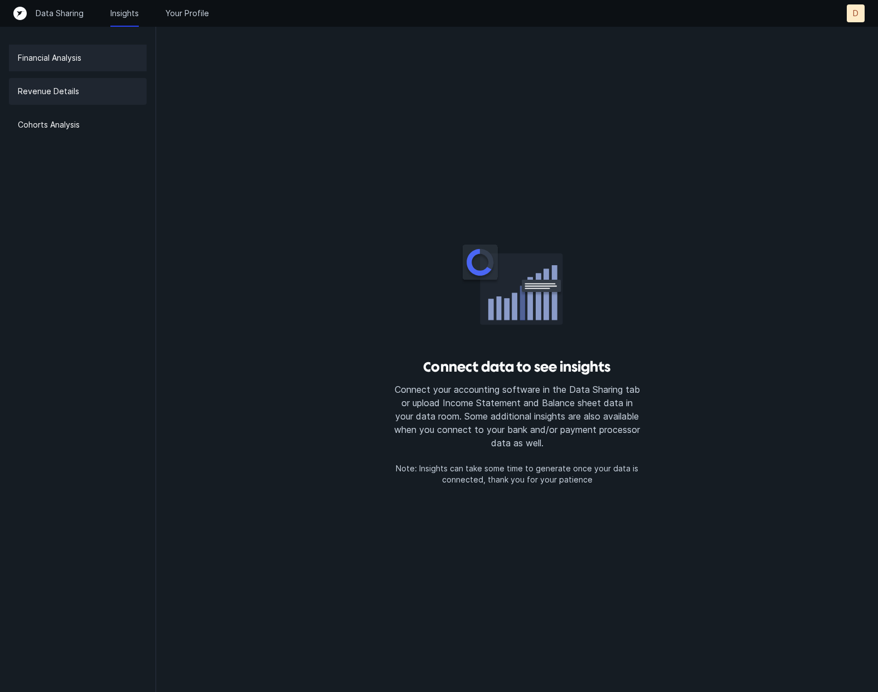
click at [52, 94] on p "Revenue Details" at bounding box center [48, 91] width 61 height 13
click at [33, 98] on div "Revenue Details" at bounding box center [78, 91] width 138 height 27
click at [35, 94] on p "Revenue Details" at bounding box center [48, 91] width 61 height 13
click at [63, 18] on p "Data Sharing" at bounding box center [60, 13] width 48 height 11
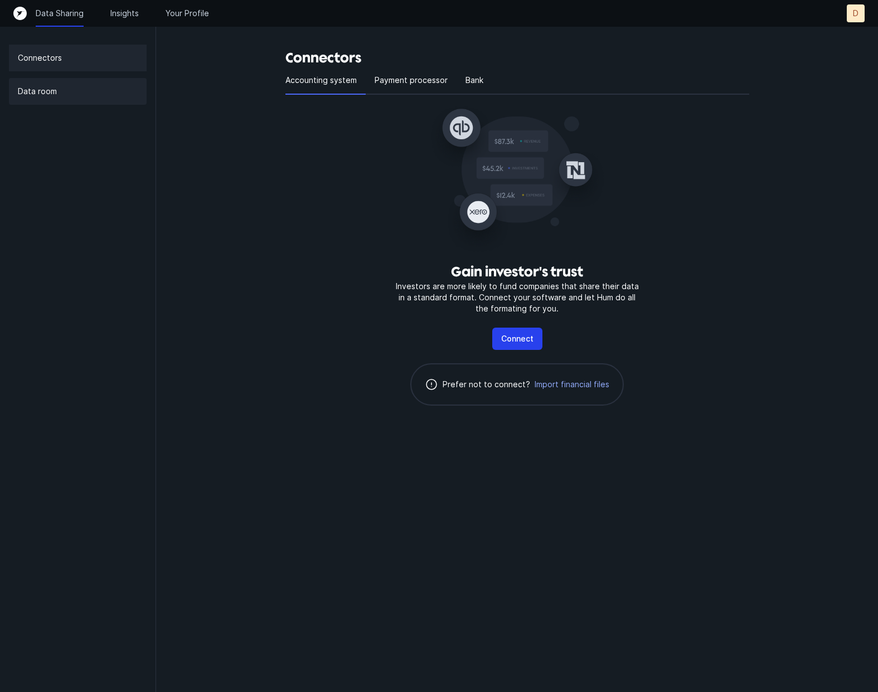
click at [66, 94] on div "Data room" at bounding box center [78, 91] width 138 height 27
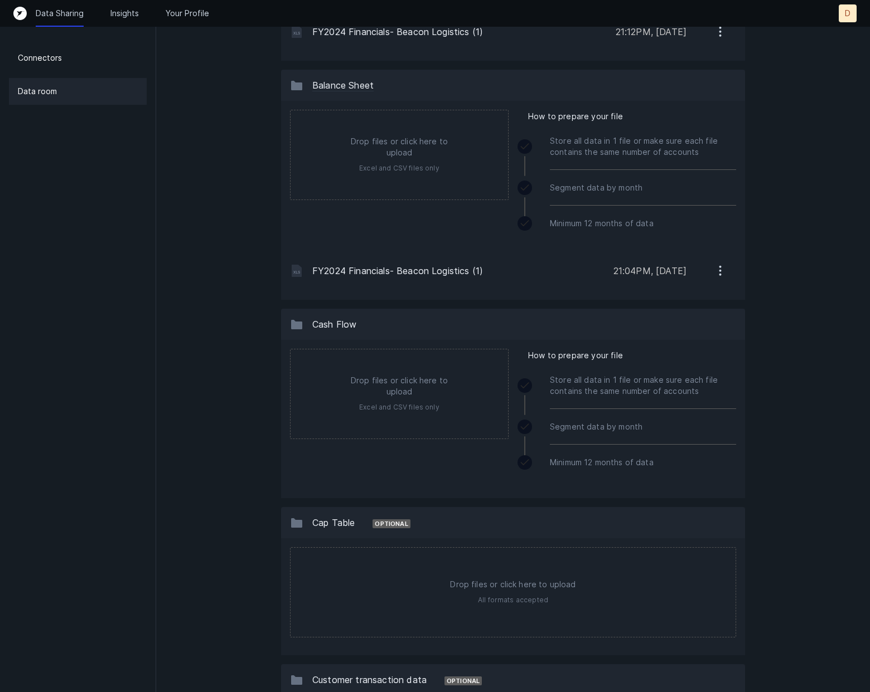
scroll to position [1055, 0]
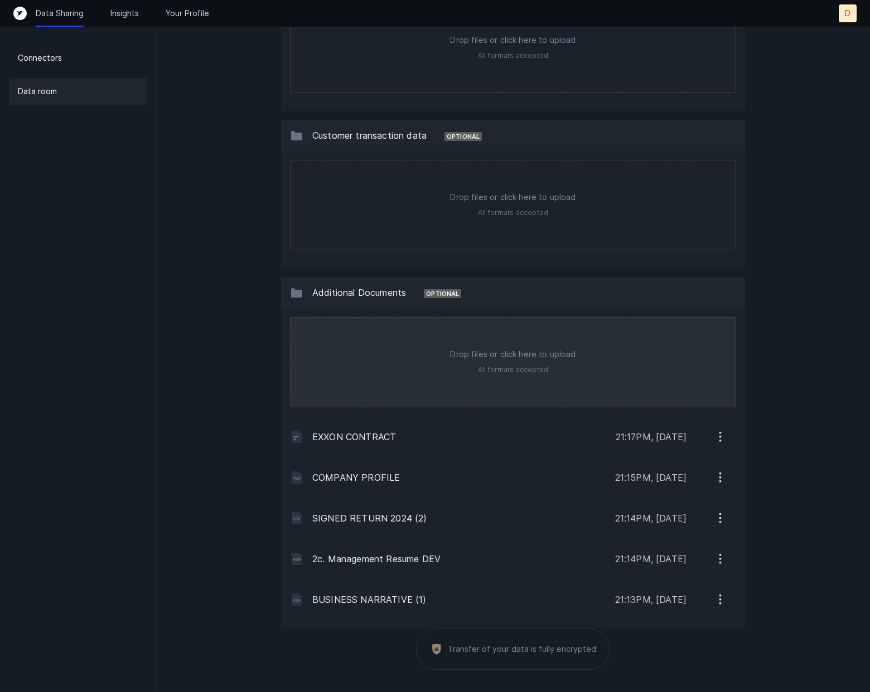
click at [469, 346] on input "file" at bounding box center [512, 362] width 445 height 89
type input "C:\fakepath\Proposal_Beacon_Logistics_Financing.pdf"
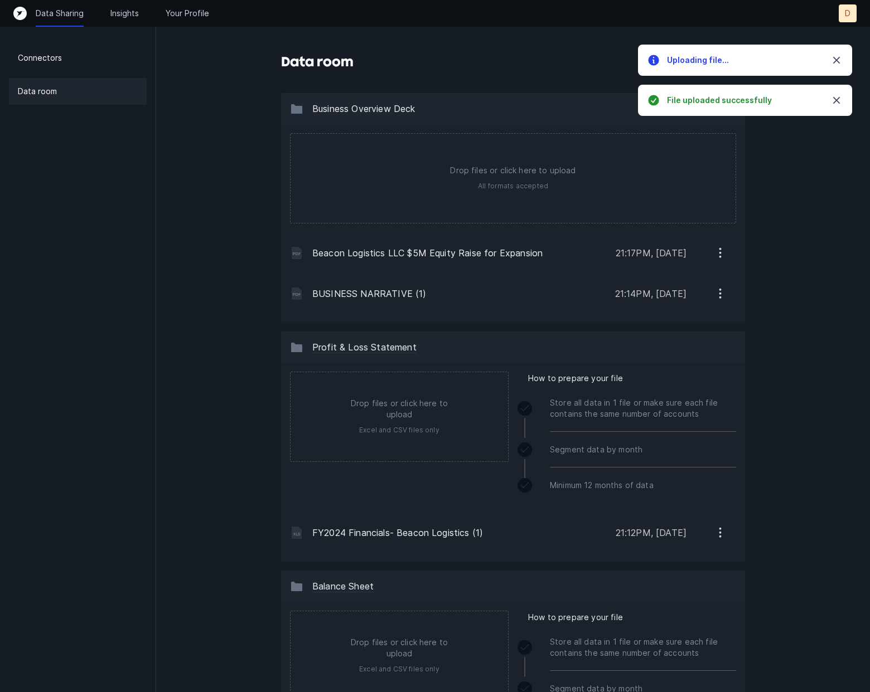
scroll to position [0, 0]
